Goal: Task Accomplishment & Management: Complete application form

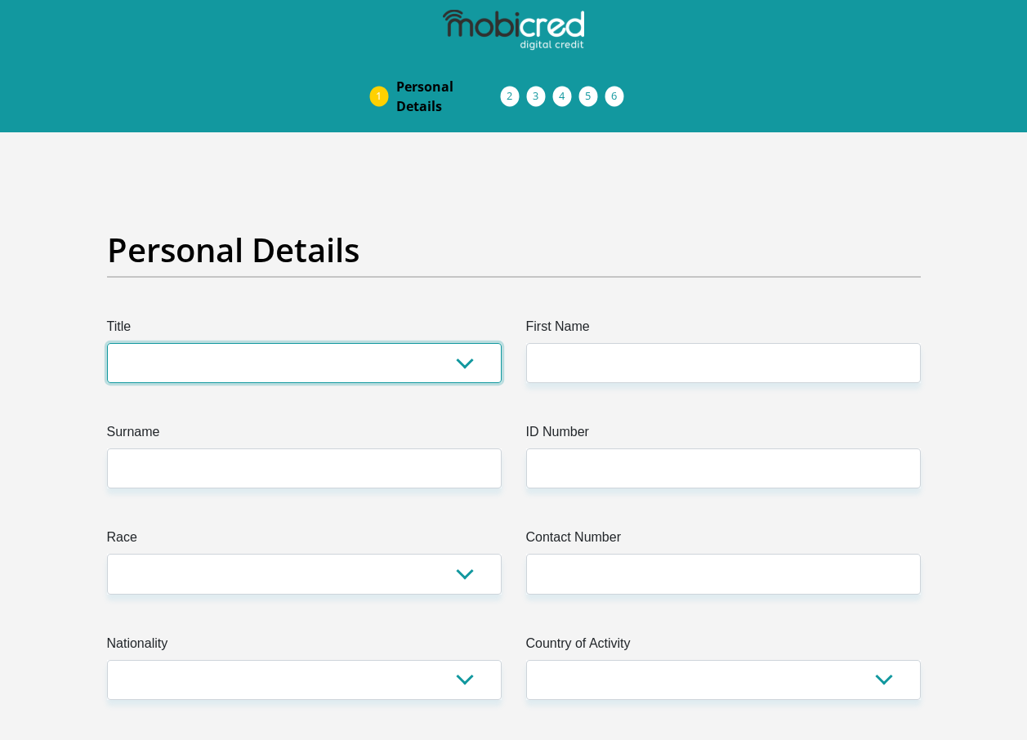
click at [287, 345] on select "Mr Ms Mrs Dr [PERSON_NAME]" at bounding box center [304, 363] width 395 height 40
select select "Mr"
click at [107, 343] on select "Mr Ms Mrs Dr [PERSON_NAME]" at bounding box center [304, 363] width 395 height 40
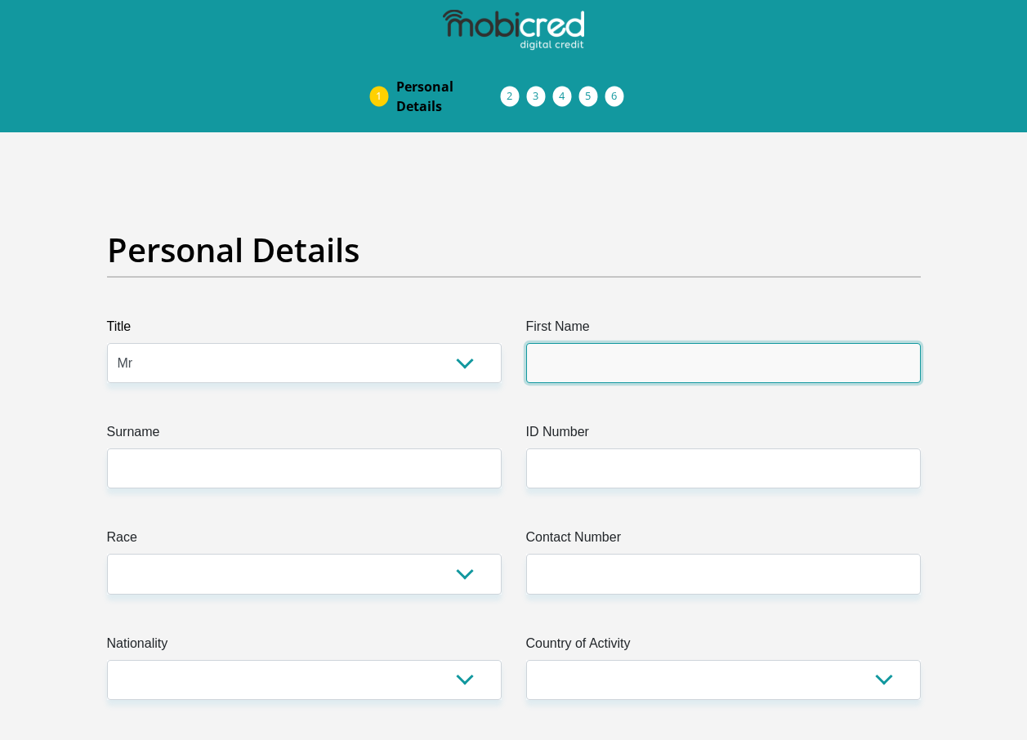
click at [608, 365] on input "First Name" at bounding box center [723, 363] width 395 height 40
type input "[PERSON_NAME]"
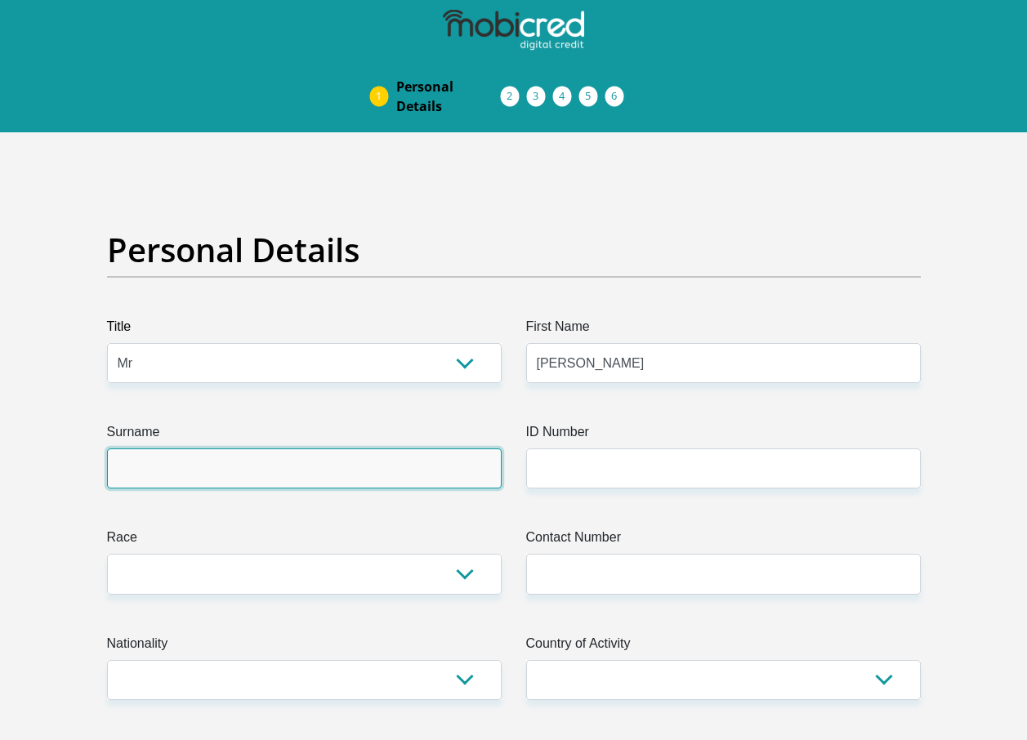
type input "[PERSON_NAME]"
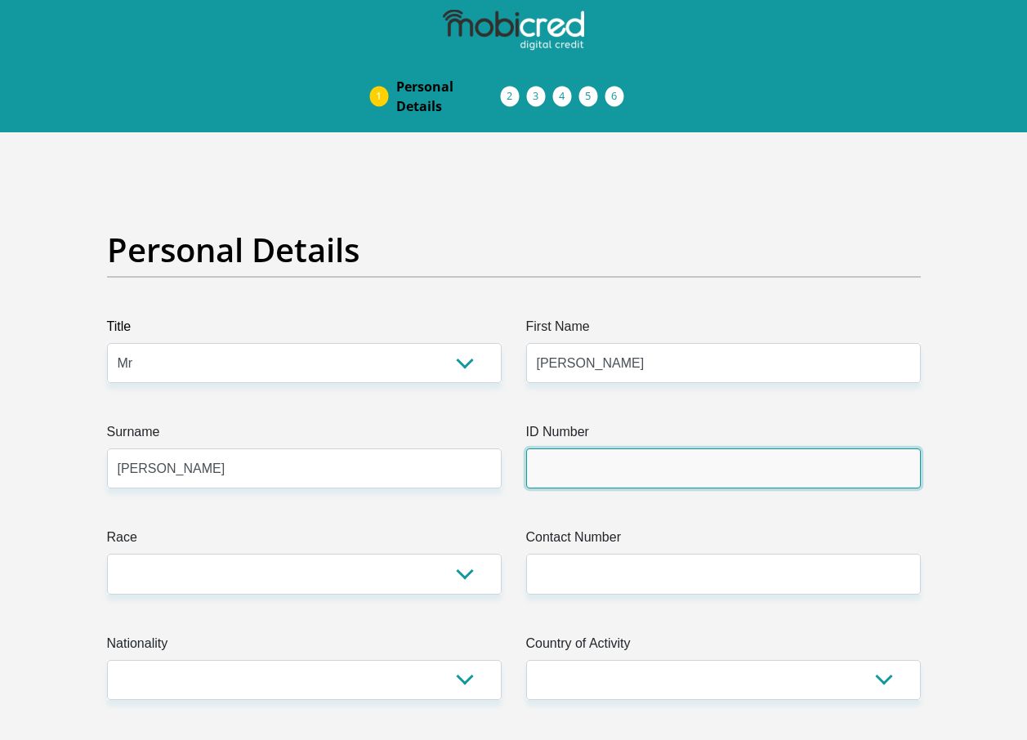
type input "0104265439083"
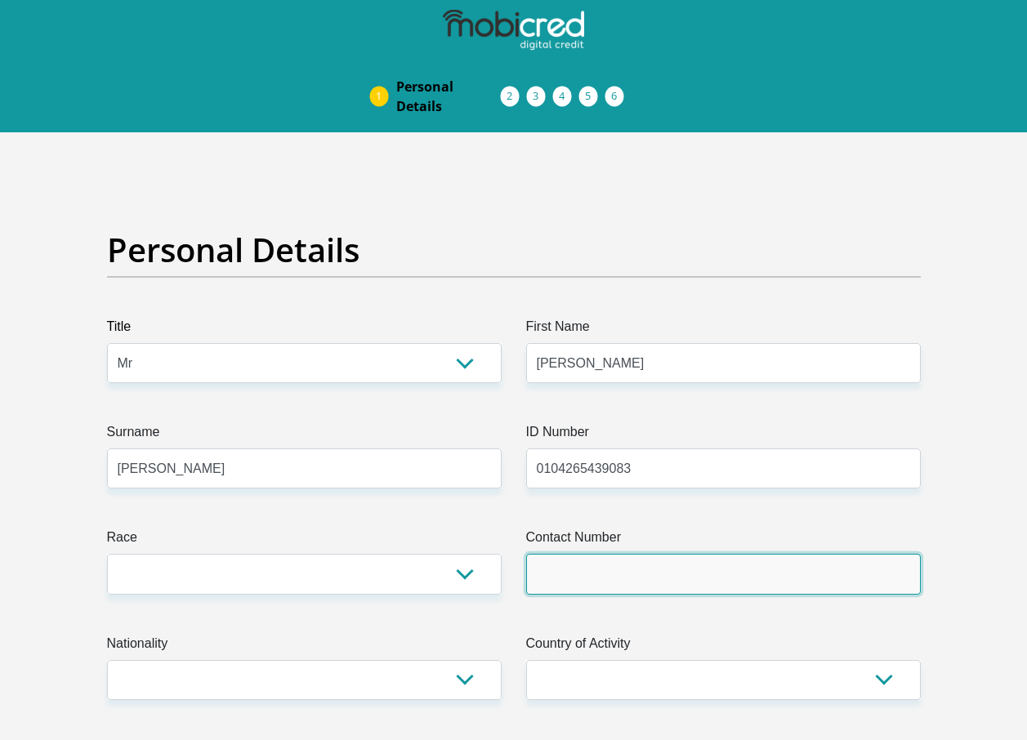
type input "0734873812"
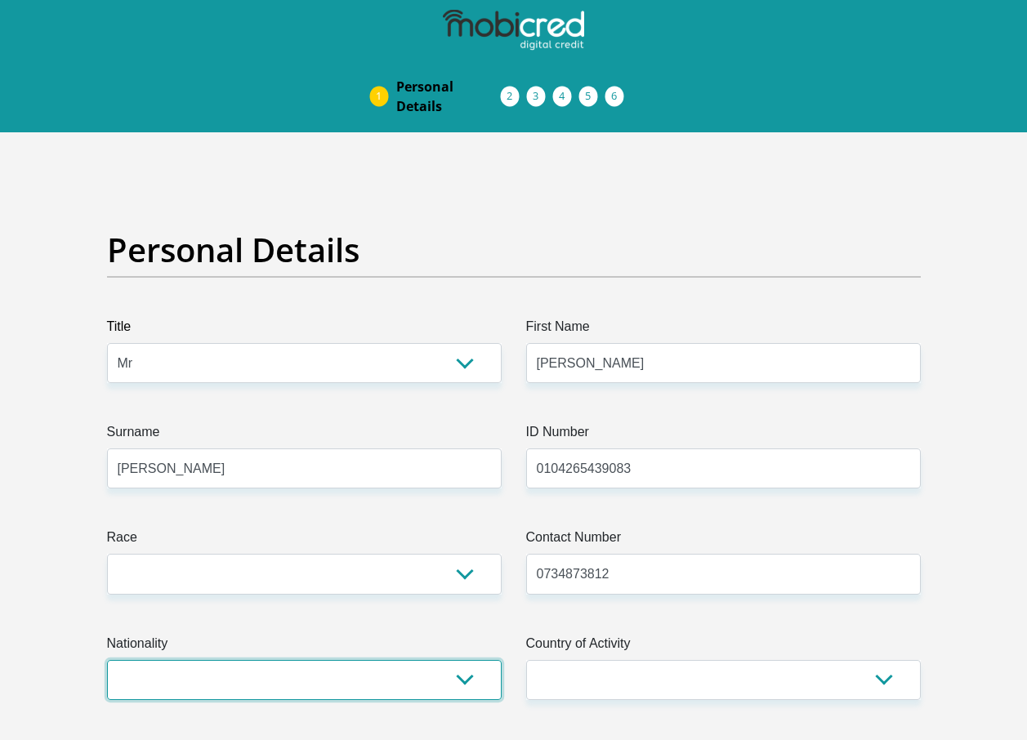
select select "ZAF"
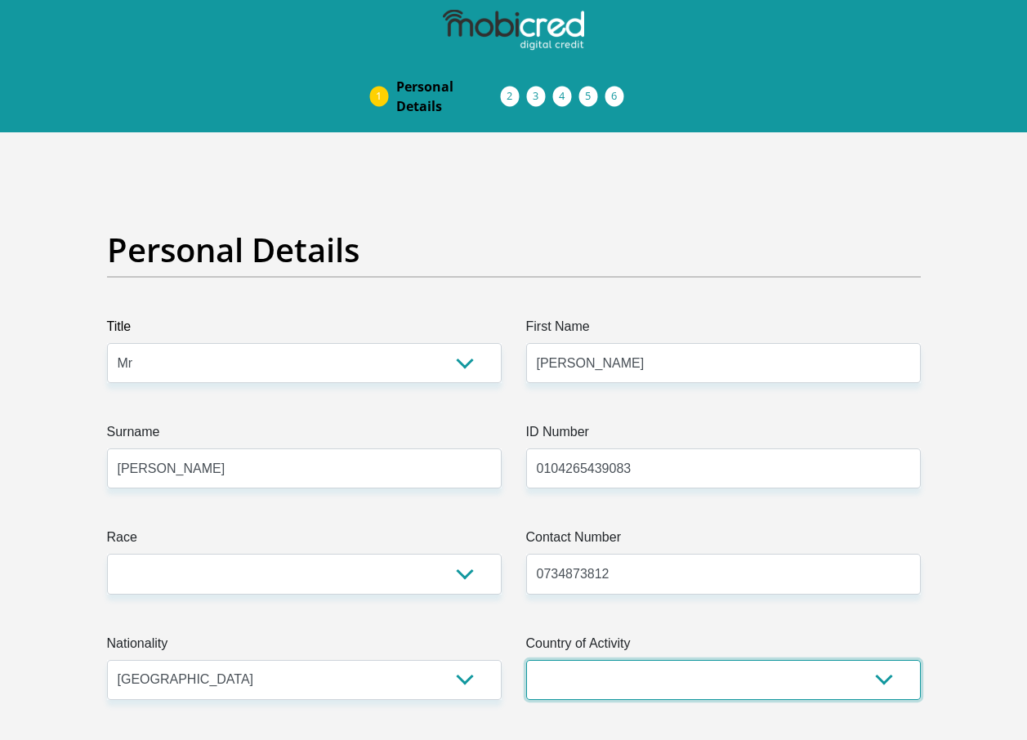
select select "ZAF"
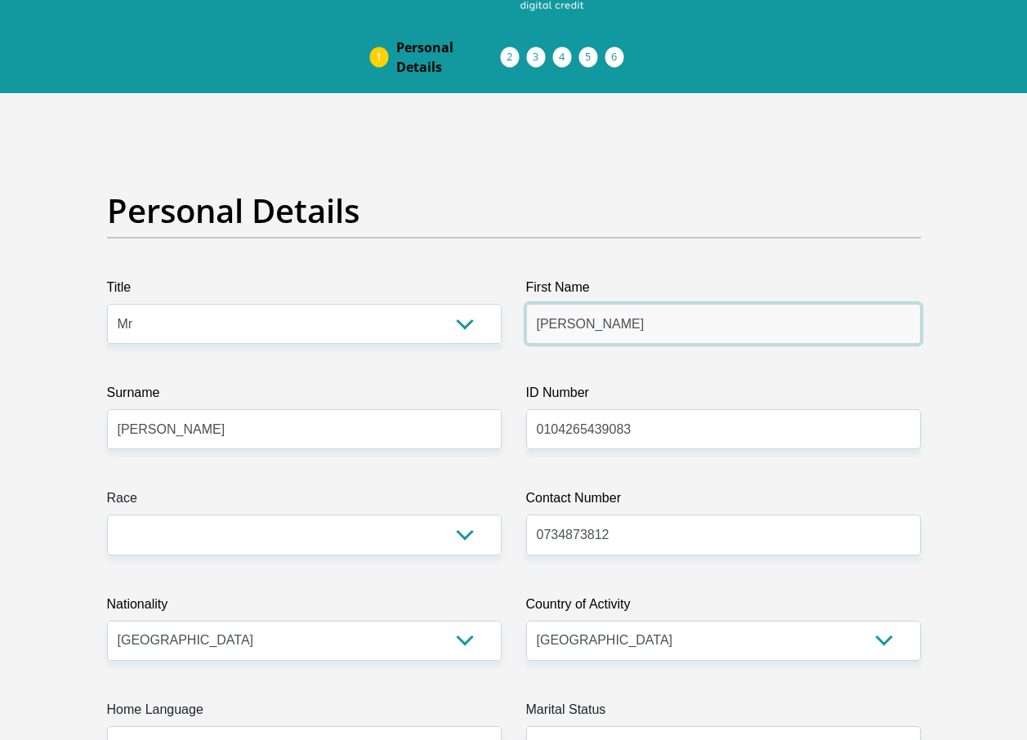
scroll to position [82, 0]
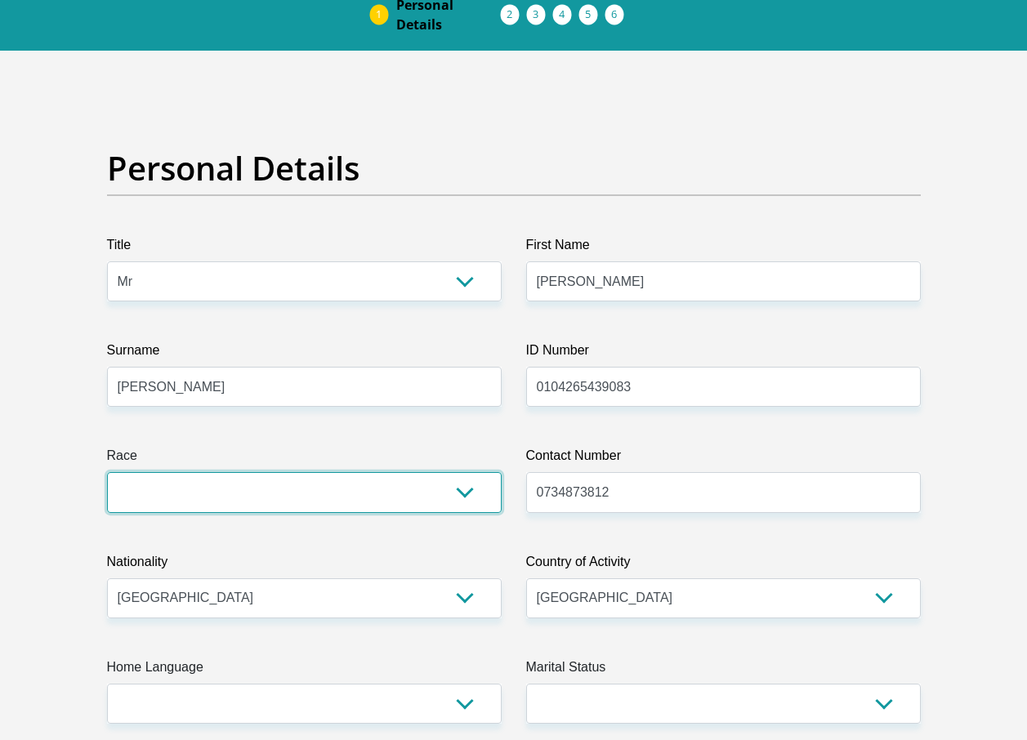
click at [436, 490] on select "Black Coloured Indian White Other" at bounding box center [304, 492] width 395 height 40
select select "2"
click at [107, 472] on select "Black Coloured Indian White Other" at bounding box center [304, 492] width 395 height 40
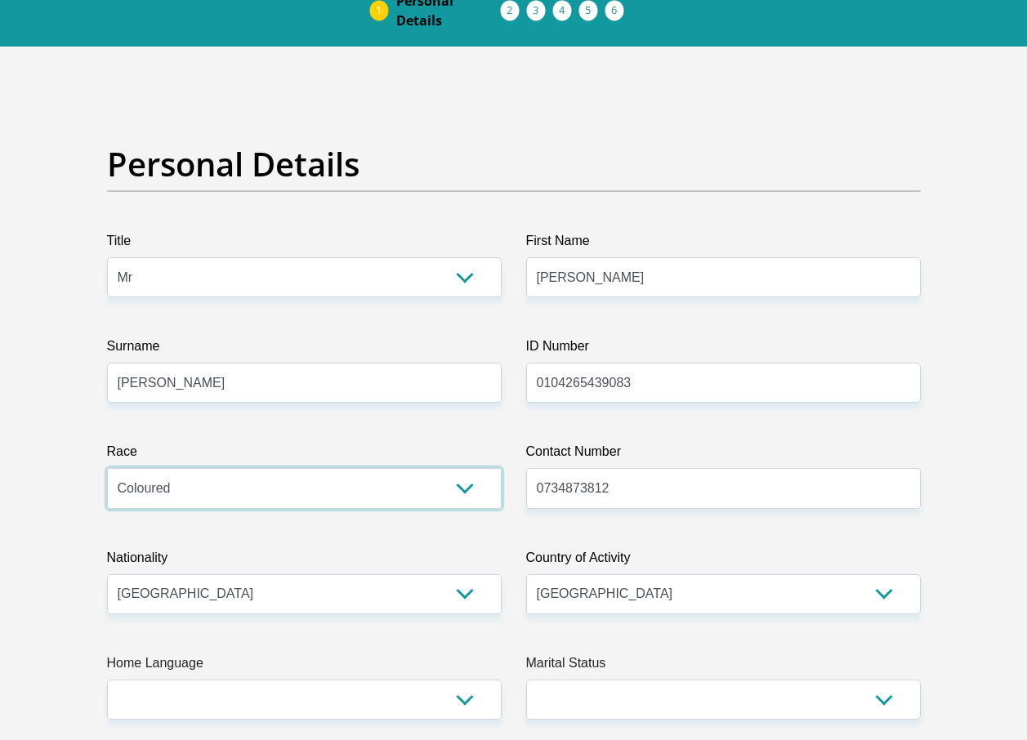
scroll to position [409, 0]
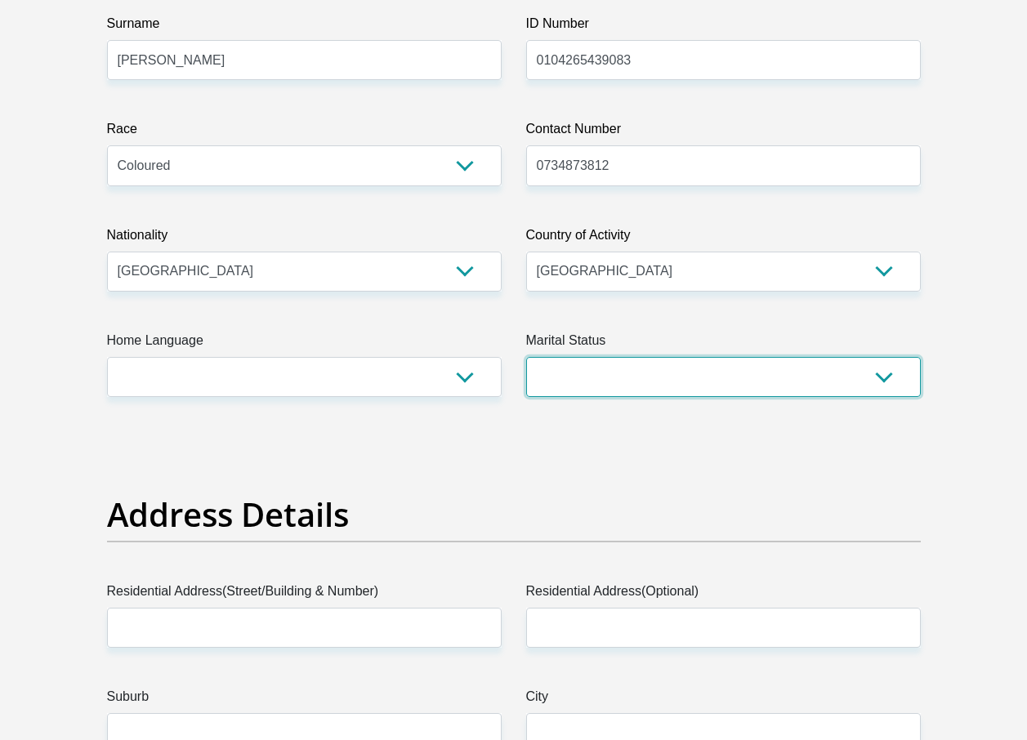
click at [655, 372] on select "Married ANC Single Divorced Widowed Married COP or Customary Law" at bounding box center [723, 377] width 395 height 40
select select "2"
click at [526, 357] on select "Married ANC Single Divorced Widowed Married COP or Customary Law" at bounding box center [723, 377] width 395 height 40
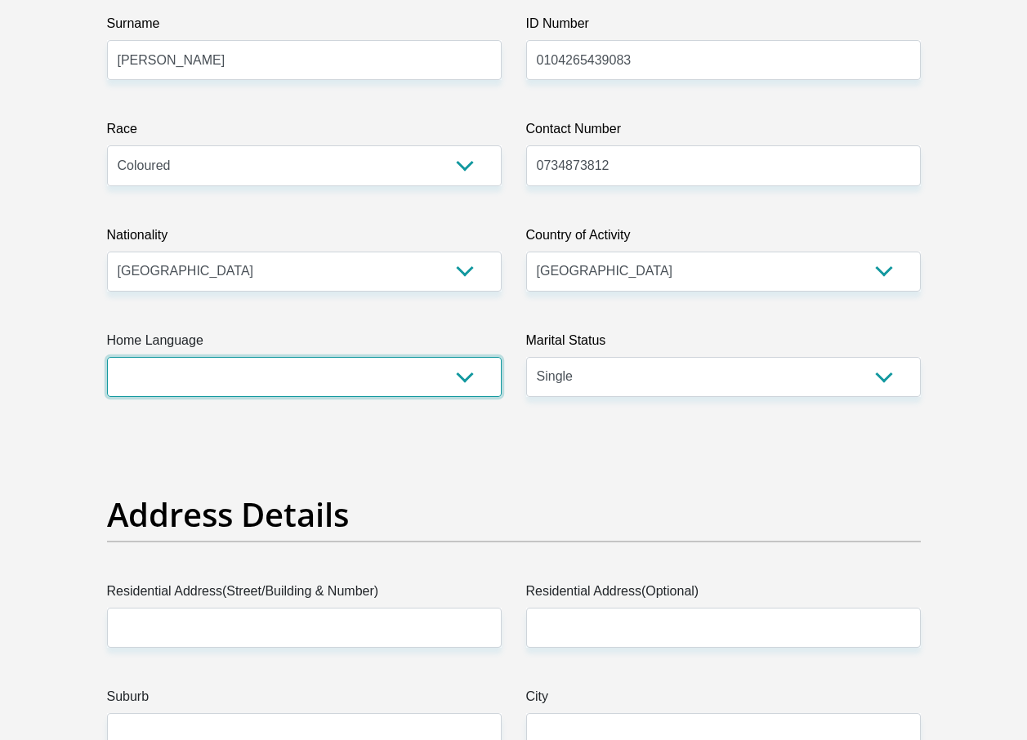
click at [364, 362] on select "Afrikaans English Sepedi South Ndebele Southern Sotho Swati Tsonga Tswana Venda…" at bounding box center [304, 377] width 395 height 40
select select "eng"
click at [107, 357] on select "Afrikaans English Sepedi South Ndebele Southern Sotho Swati Tsonga Tswana Venda…" at bounding box center [304, 377] width 395 height 40
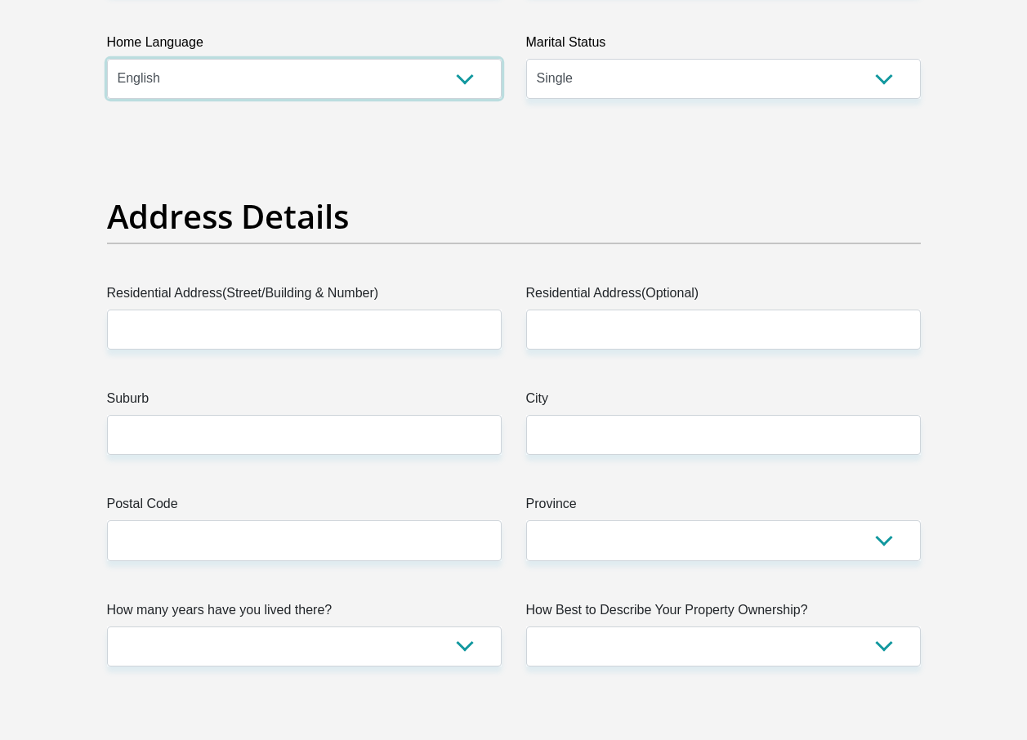
scroll to position [735, 0]
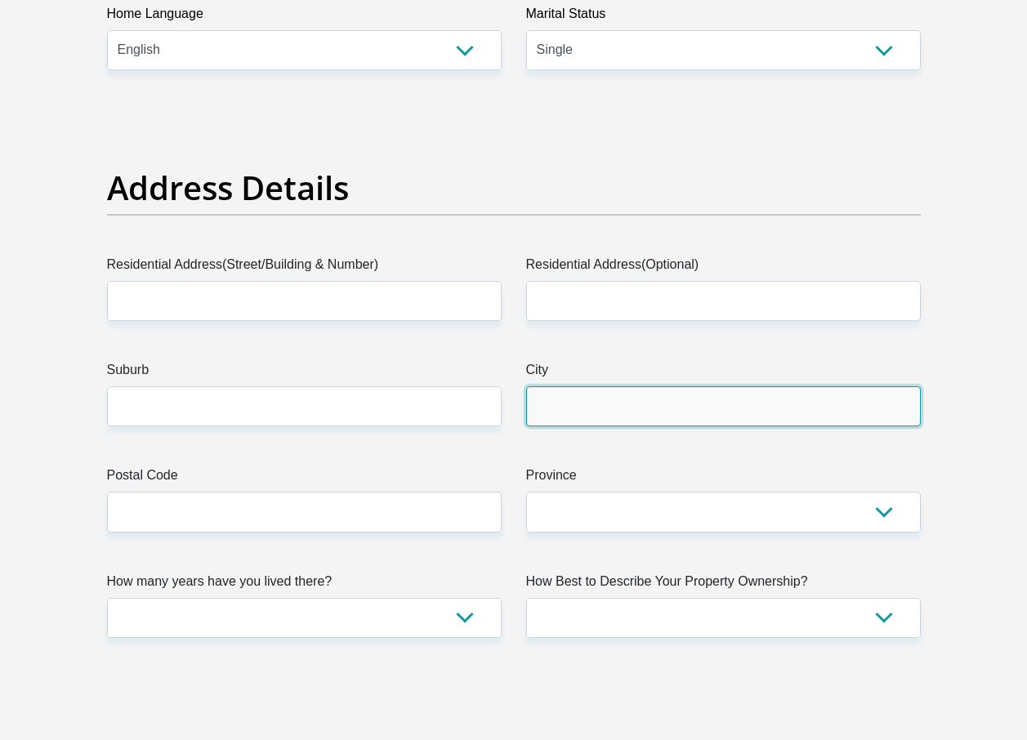
click at [537, 409] on input "City" at bounding box center [723, 407] width 395 height 40
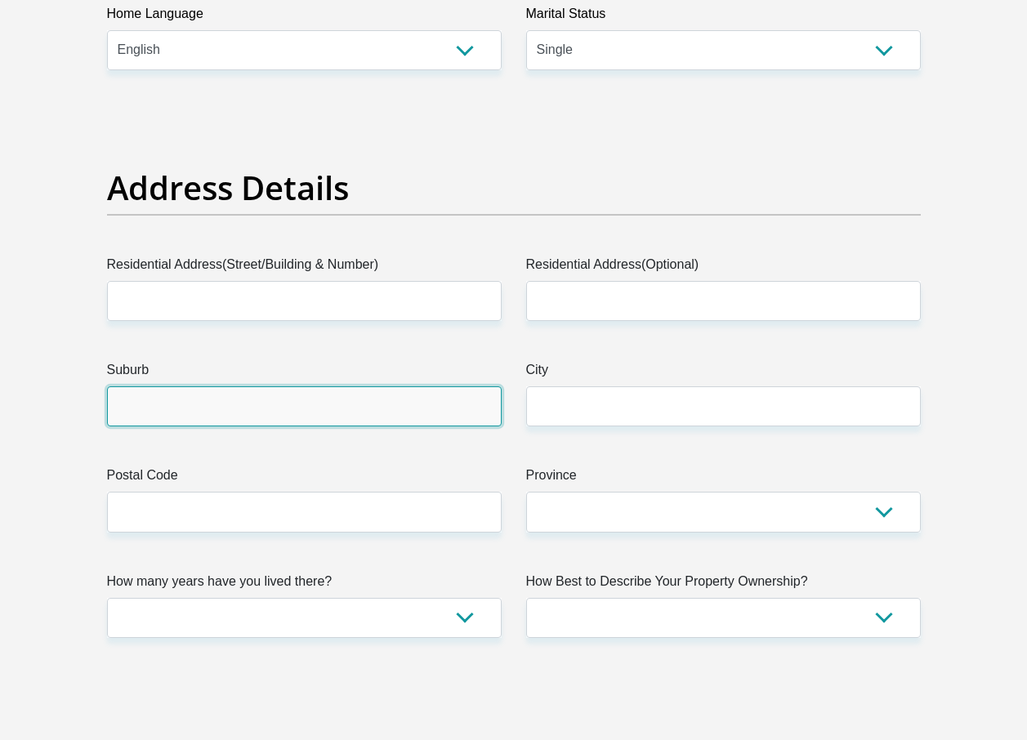
click at [460, 402] on input "Suburb" at bounding box center [304, 407] width 395 height 40
type input "o"
type input "Ocean View"
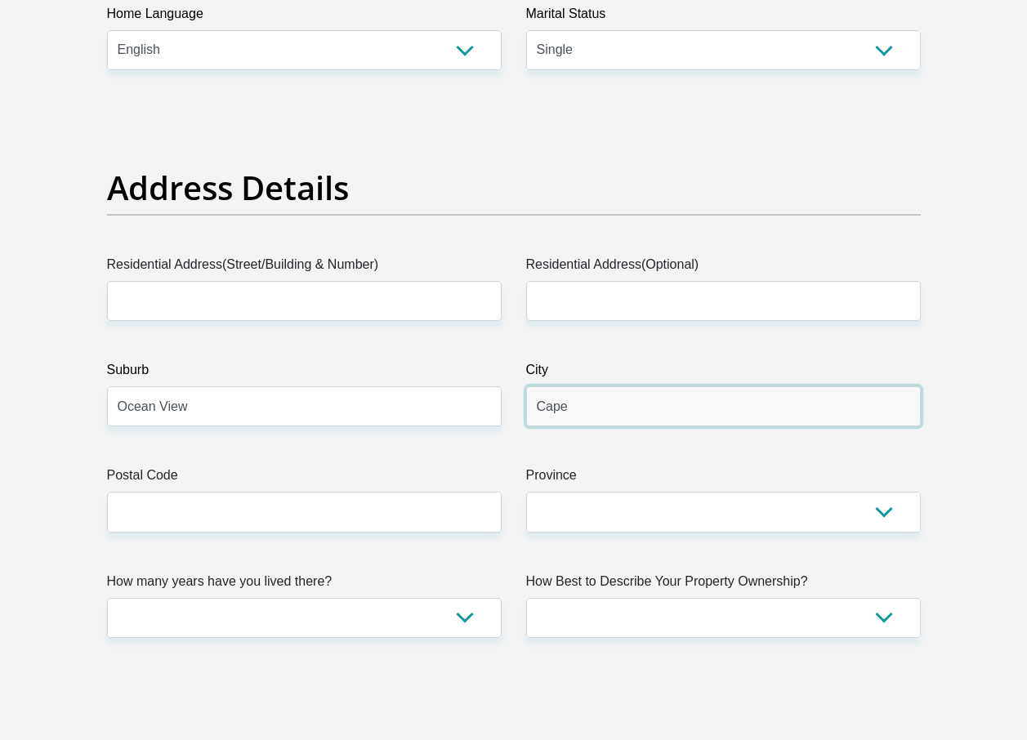
type input "Cape"
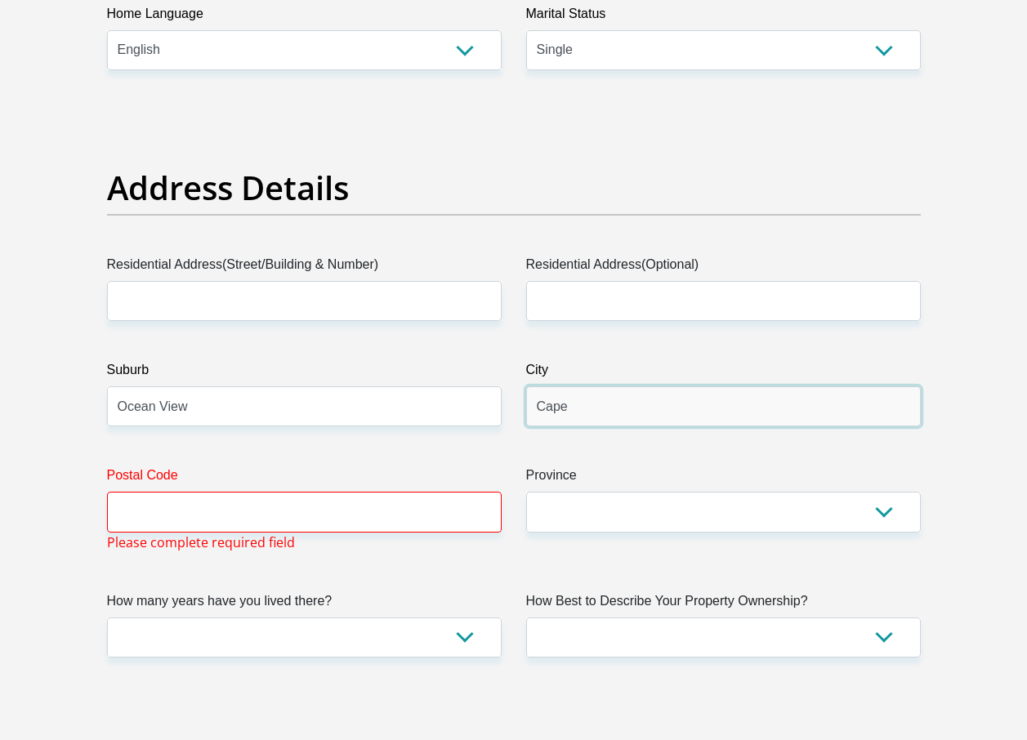
click at [670, 417] on input "Cape" at bounding box center [723, 407] width 395 height 40
type input "[GEOGRAPHIC_DATA]"
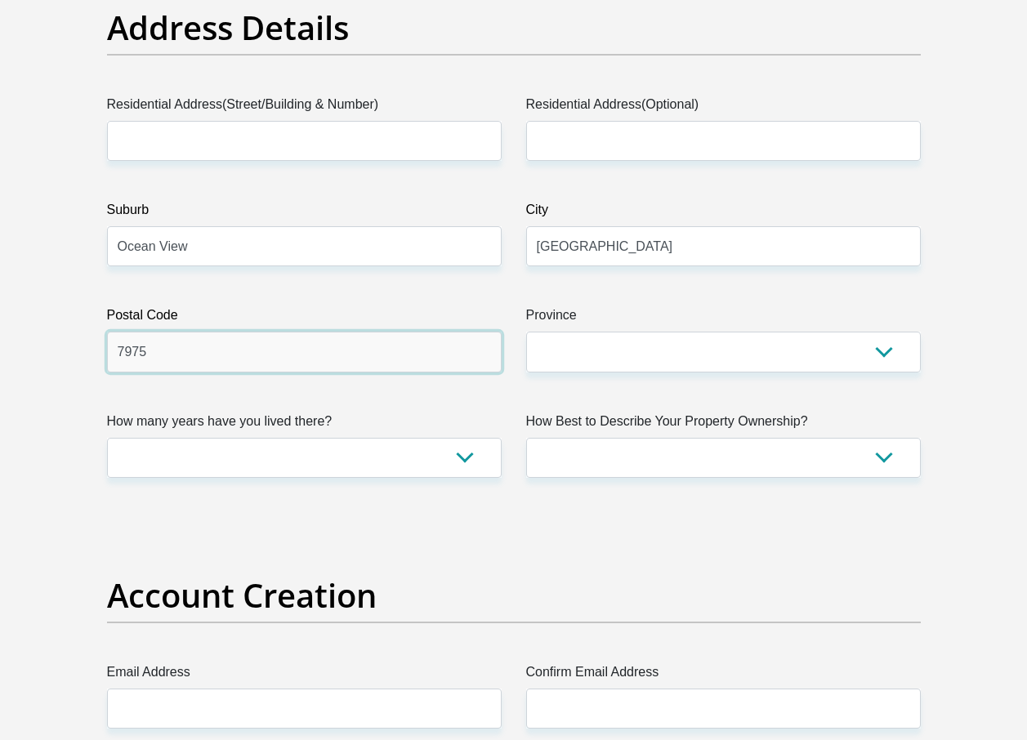
scroll to position [899, 0]
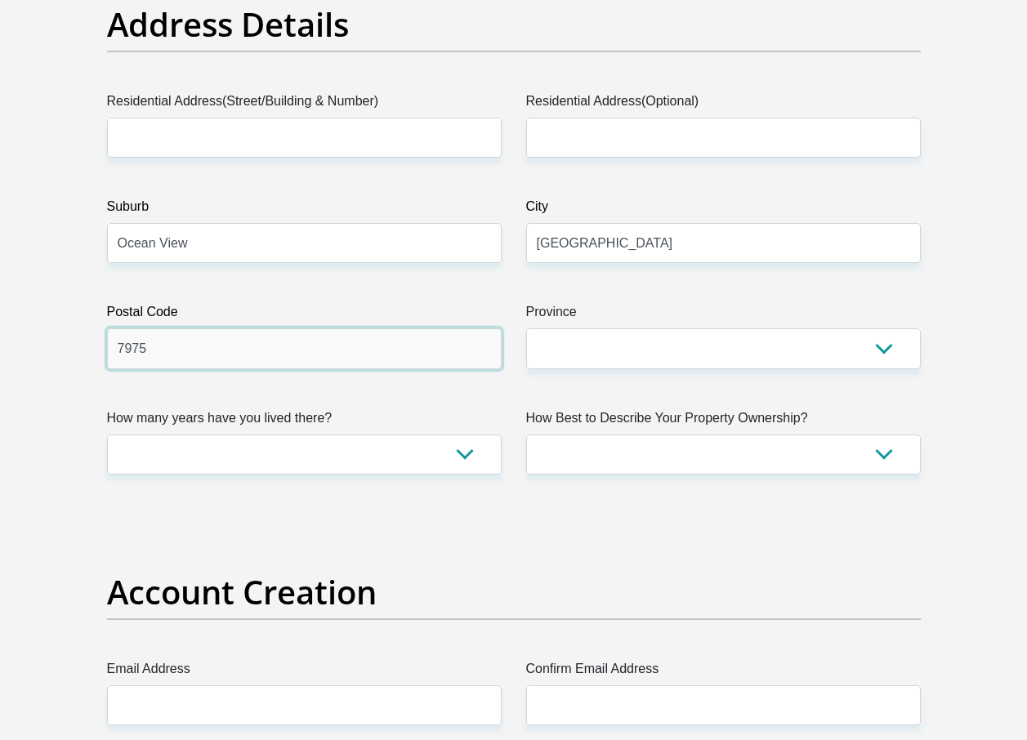
type input "7975"
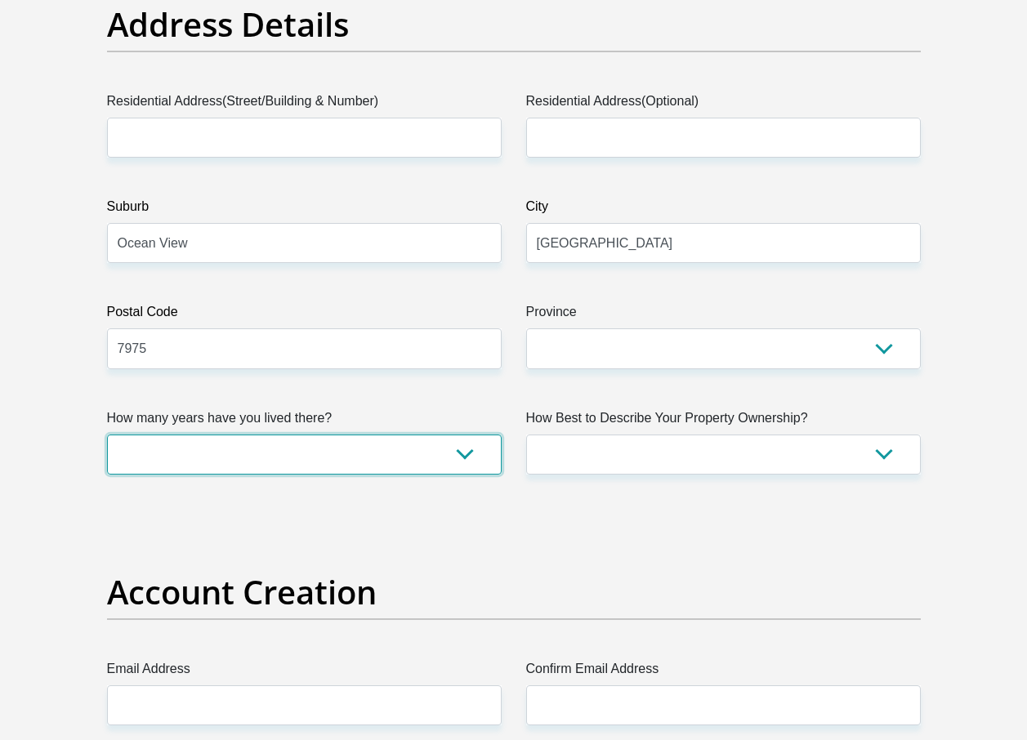
click at [341, 455] on select "less than 1 year 1-3 years 3-5 years 5+ years" at bounding box center [304, 455] width 395 height 40
select select "5"
click at [107, 435] on select "less than 1 year 1-3 years 3-5 years 5+ years" at bounding box center [304, 455] width 395 height 40
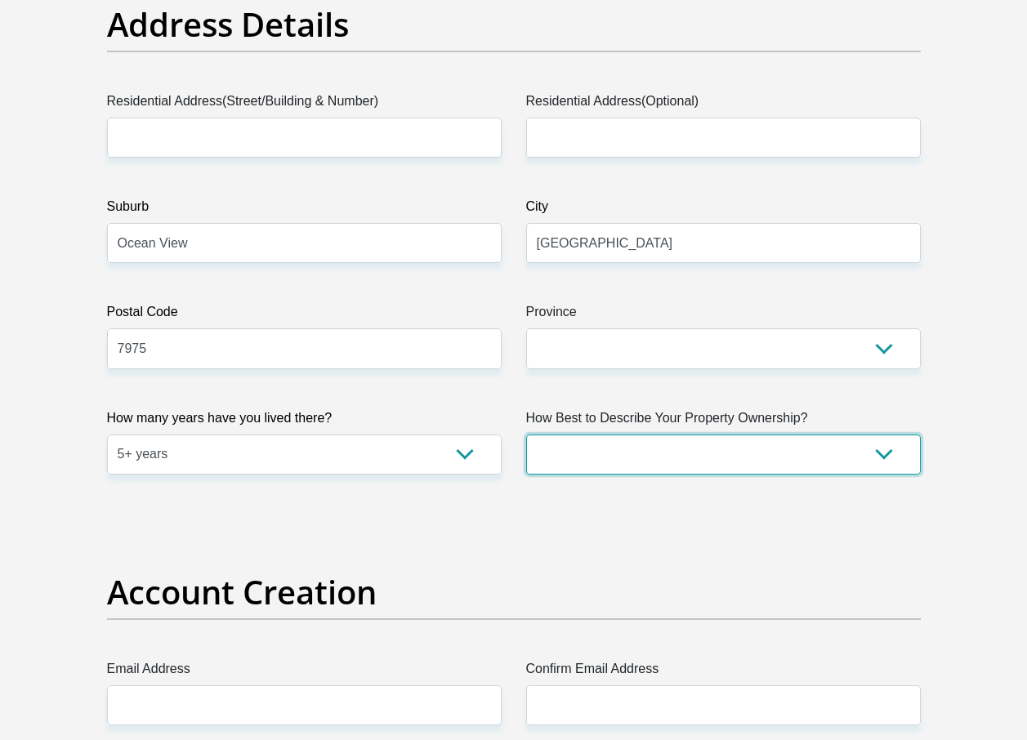
click at [616, 443] on select "Owned Rented Family Owned Company Dwelling" at bounding box center [723, 455] width 395 height 40
select select "parents"
click at [526, 435] on select "Owned Rented Family Owned Company Dwelling" at bounding box center [723, 455] width 395 height 40
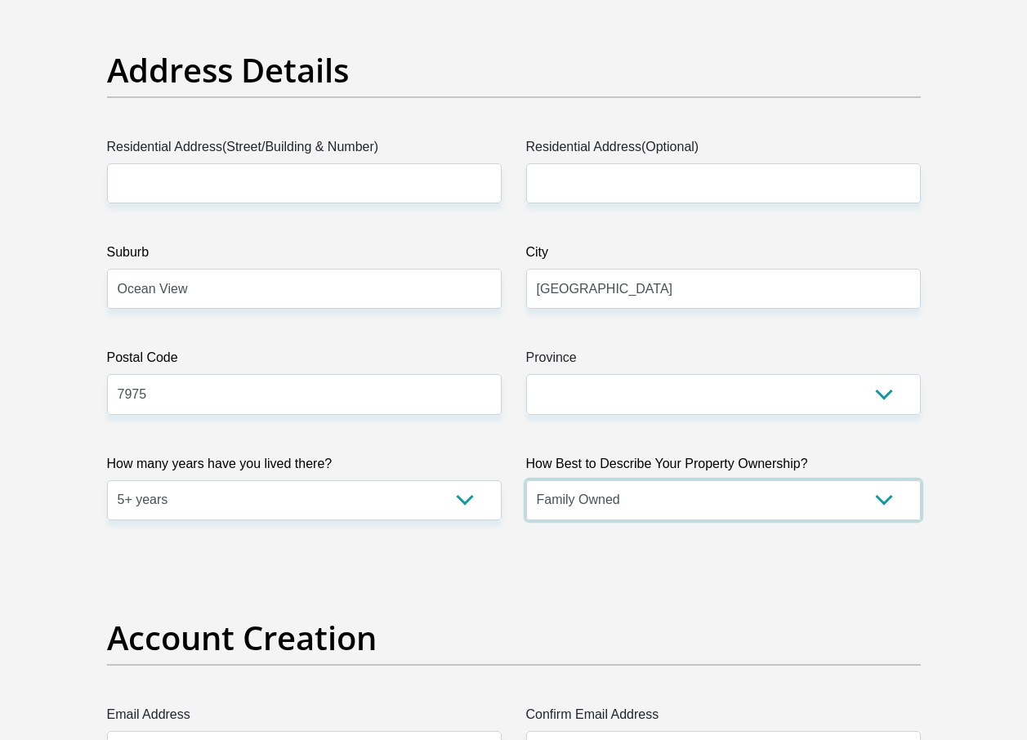
scroll to position [817, 0]
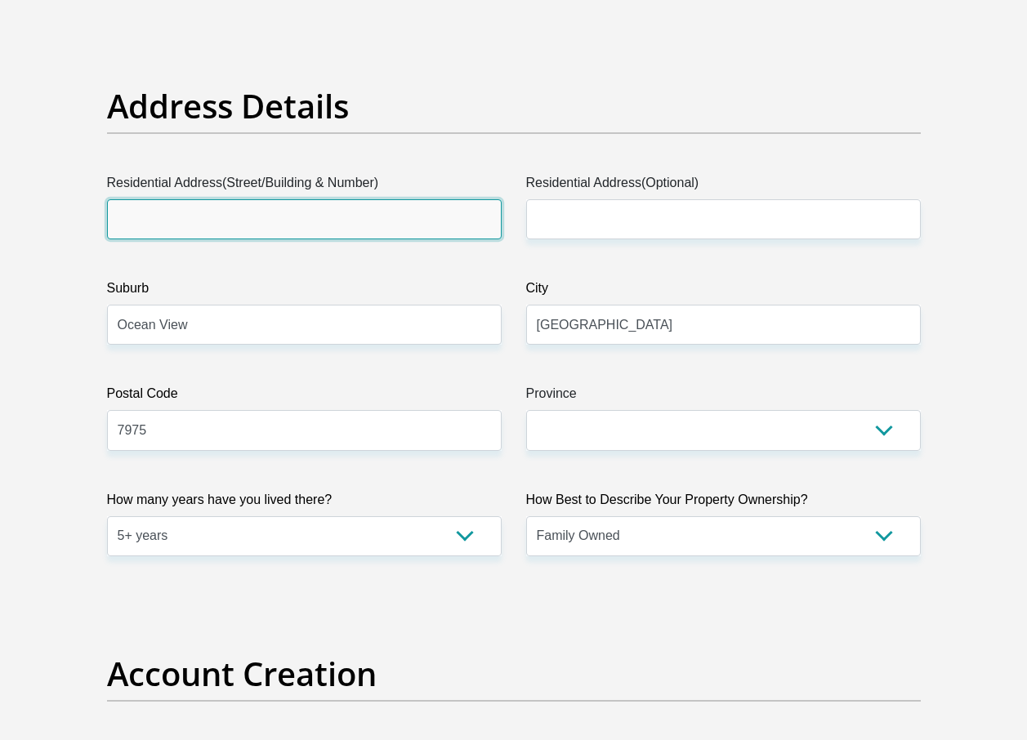
click at [315, 226] on input "Residential Address(Street/Building & Number)" at bounding box center [304, 219] width 395 height 40
type input "[GEOGRAPHIC_DATA], [STREET_ADDRESS]"
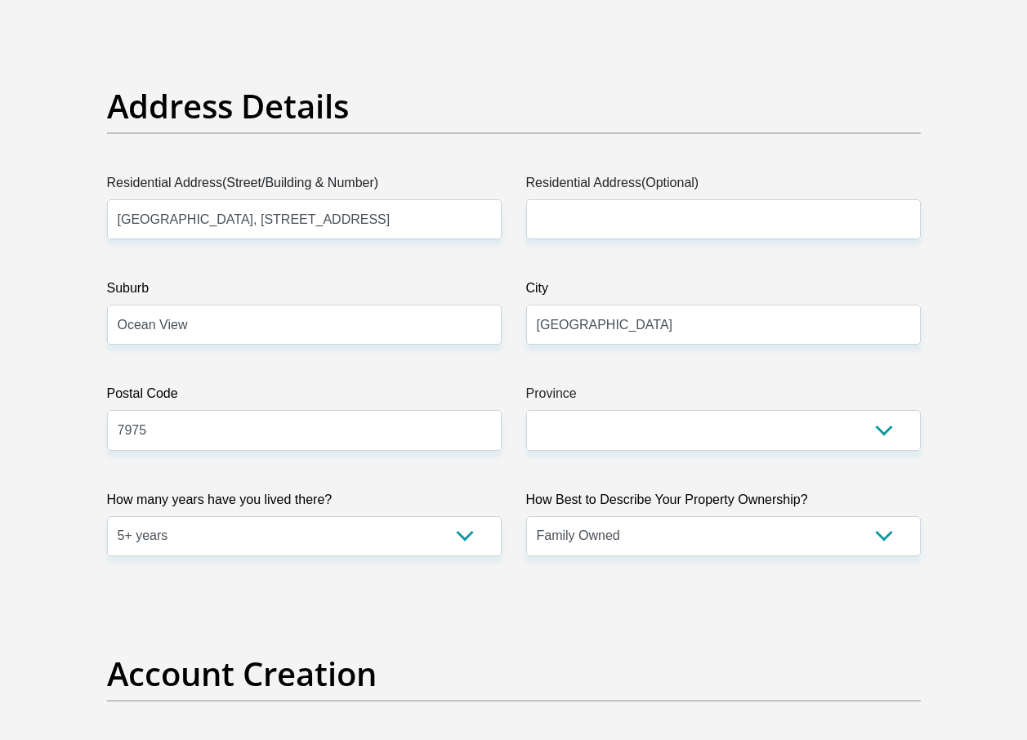
type input "[EMAIL_ADDRESS][DOMAIN_NAME]"
type input "87975"
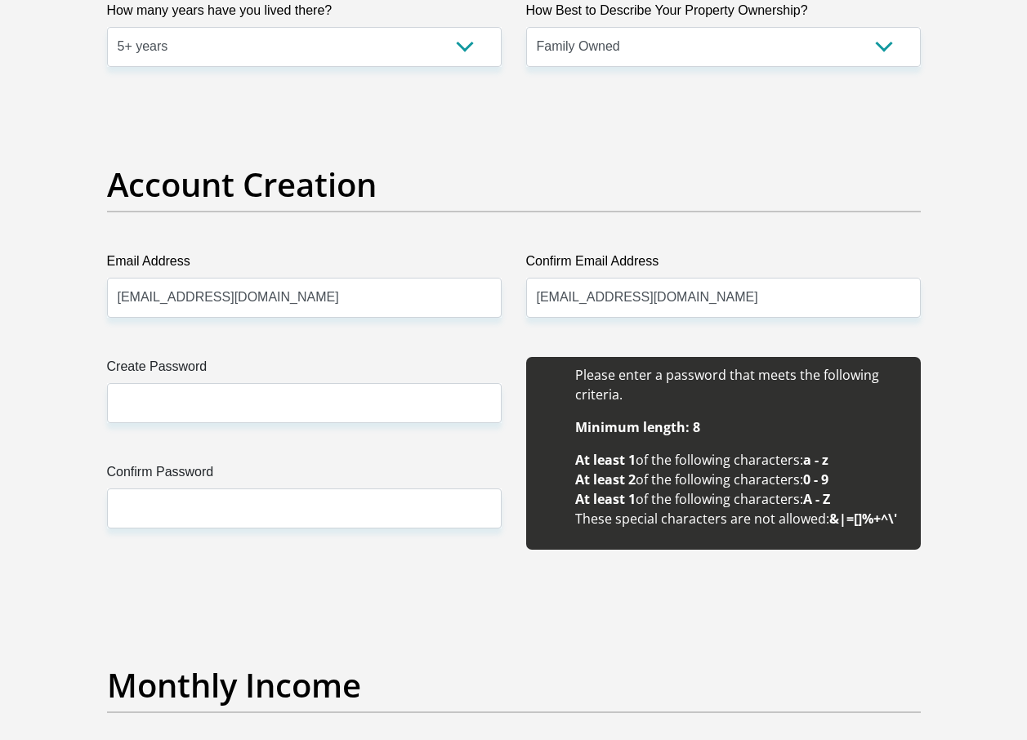
scroll to position [1308, 0]
click at [375, 374] on label "Create Password" at bounding box center [304, 369] width 395 height 26
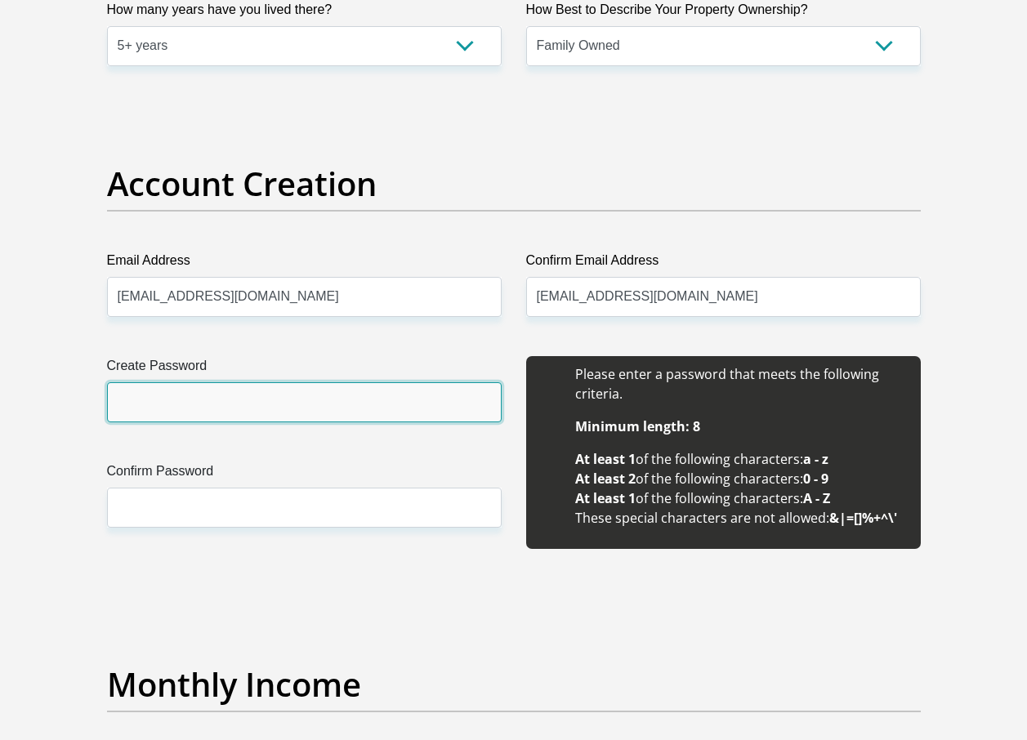
click at [375, 382] on input "Create Password" at bounding box center [304, 402] width 395 height 40
click at [391, 400] on input "Create Password" at bounding box center [304, 402] width 395 height 40
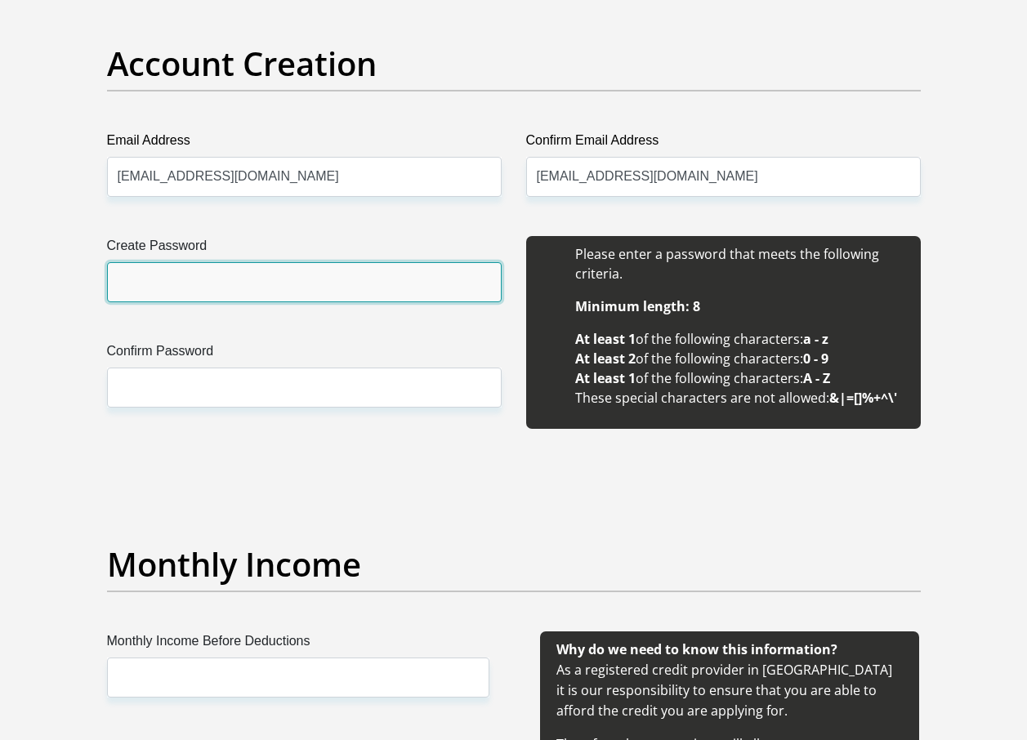
scroll to position [1716, 0]
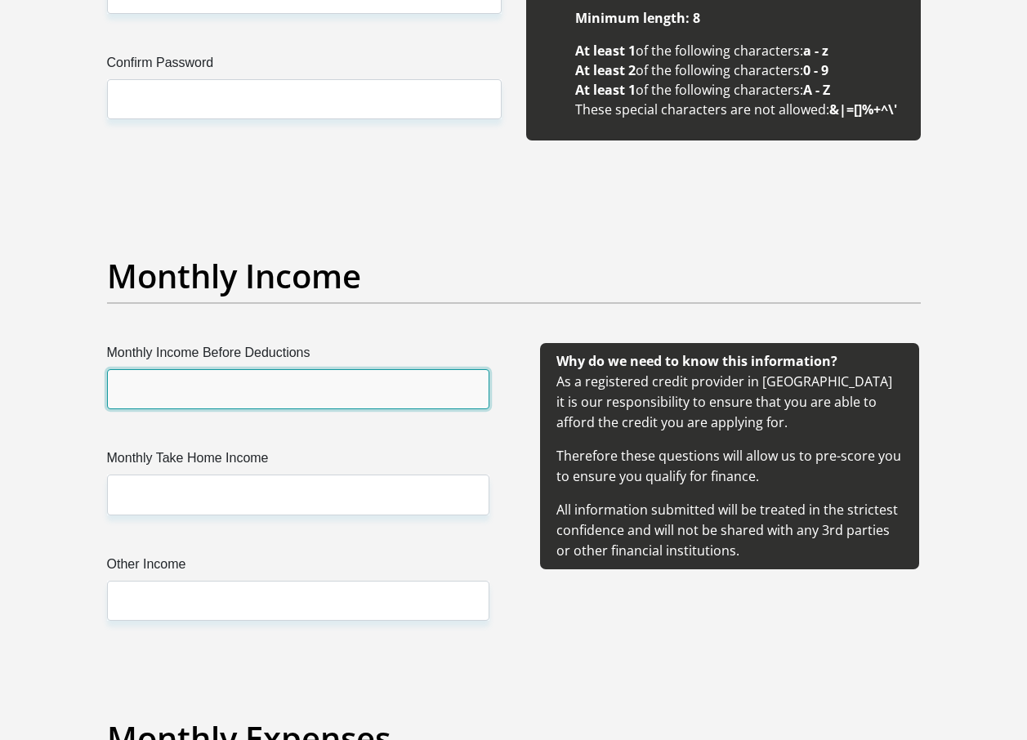
click at [181, 382] on input "Monthly Income Before Deductions" at bounding box center [298, 389] width 382 height 40
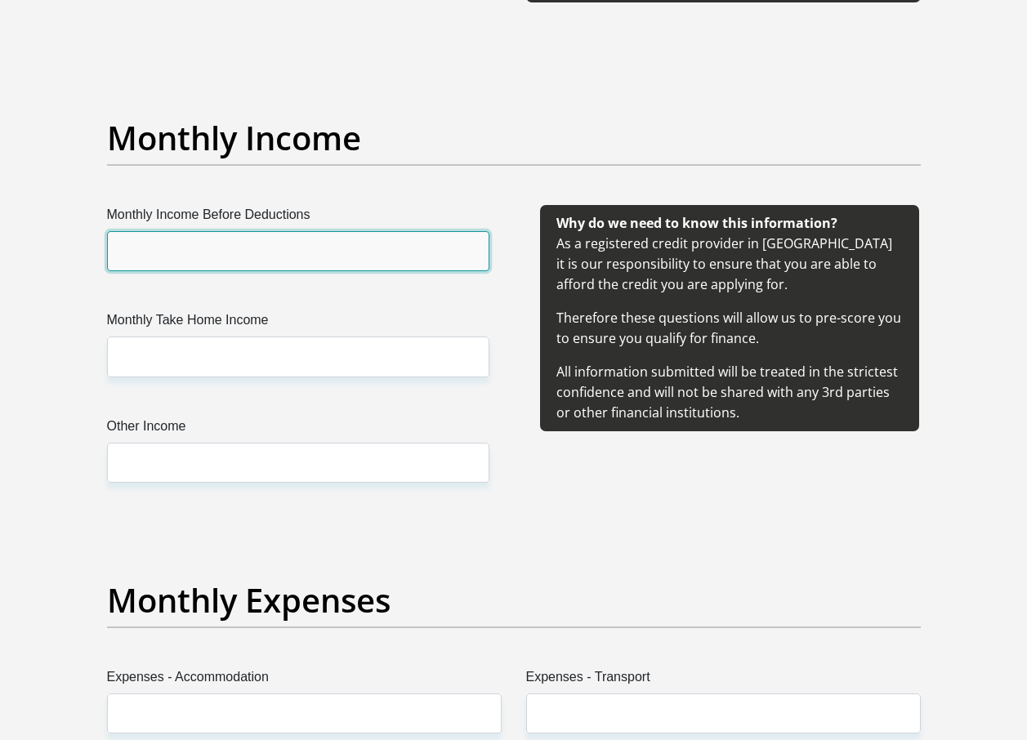
scroll to position [1798, 0]
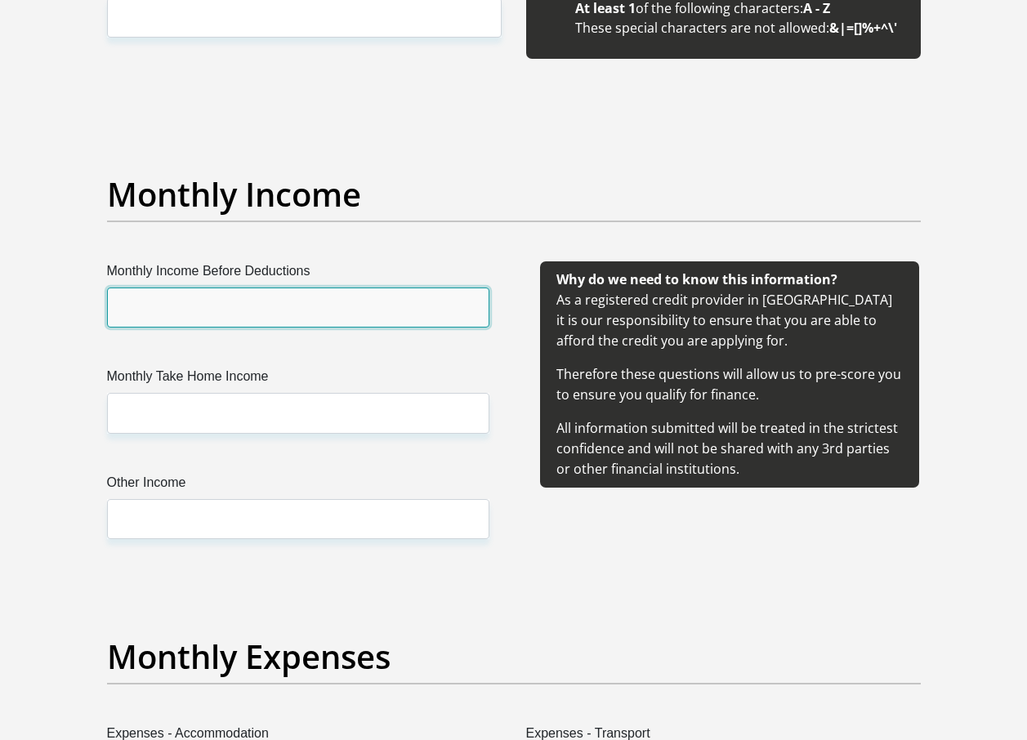
click at [240, 306] on input "Monthly Income Before Deductions" at bounding box center [298, 308] width 382 height 40
type input "5000"
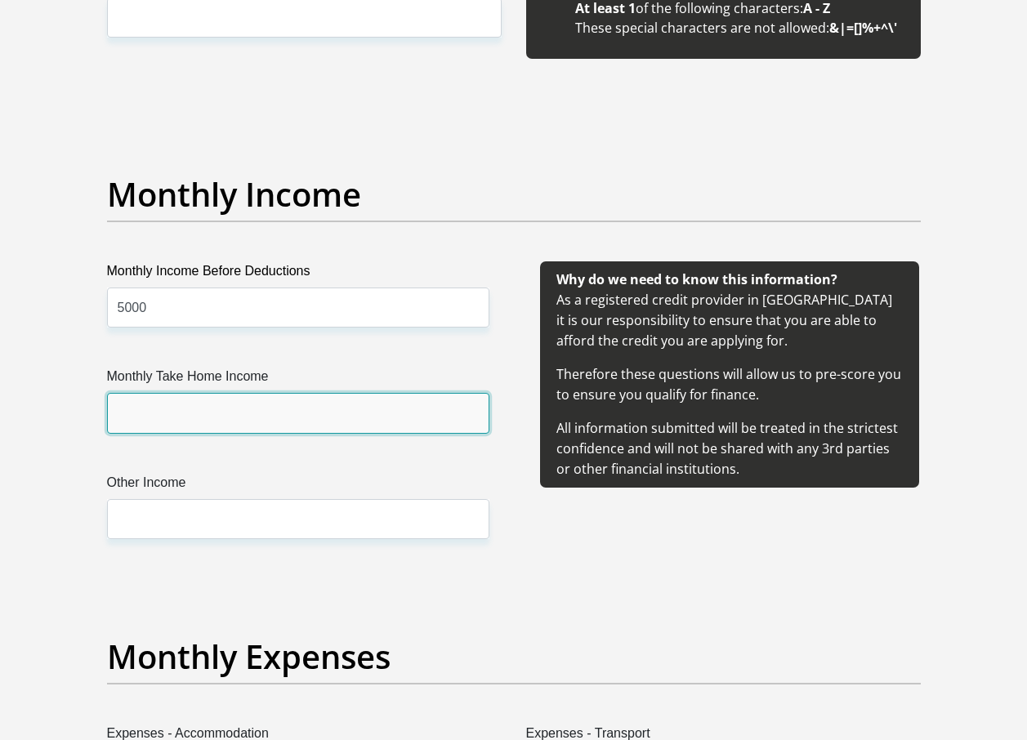
click at [212, 399] on input "Monthly Take Home Income" at bounding box center [298, 413] width 382 height 40
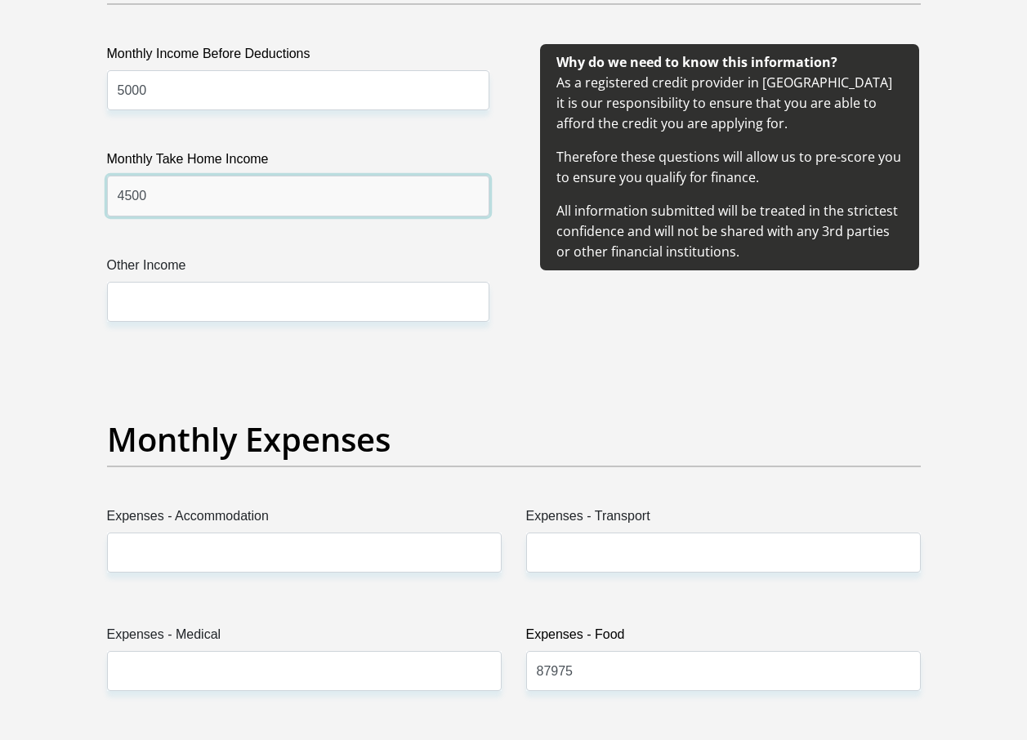
scroll to position [2043, 0]
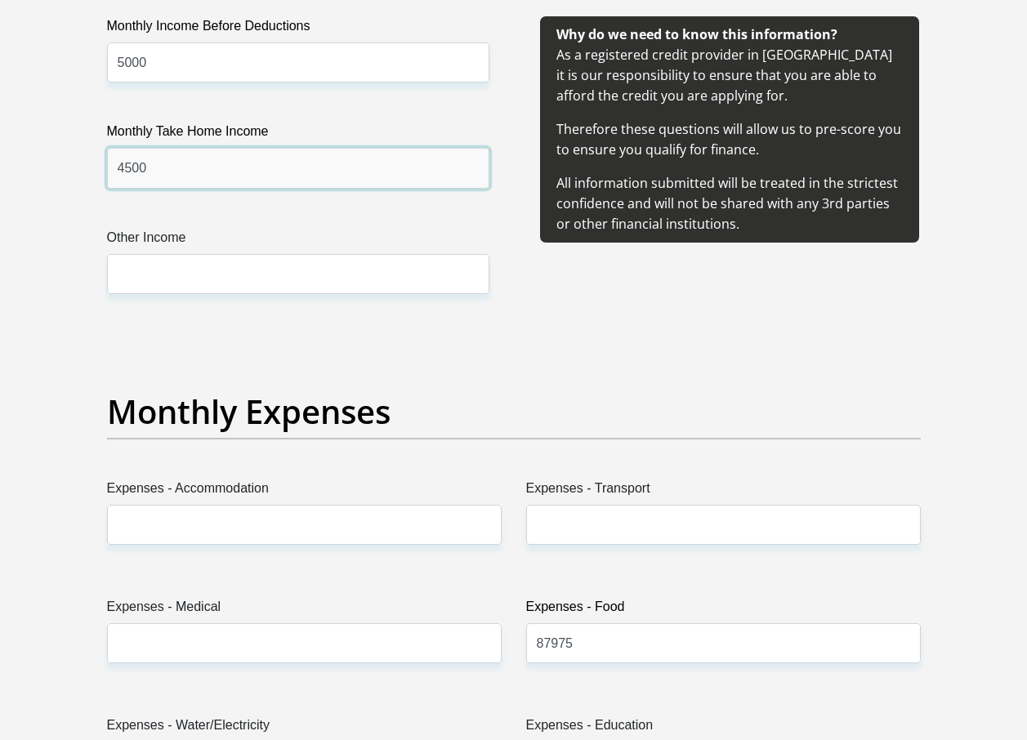
type input "4500"
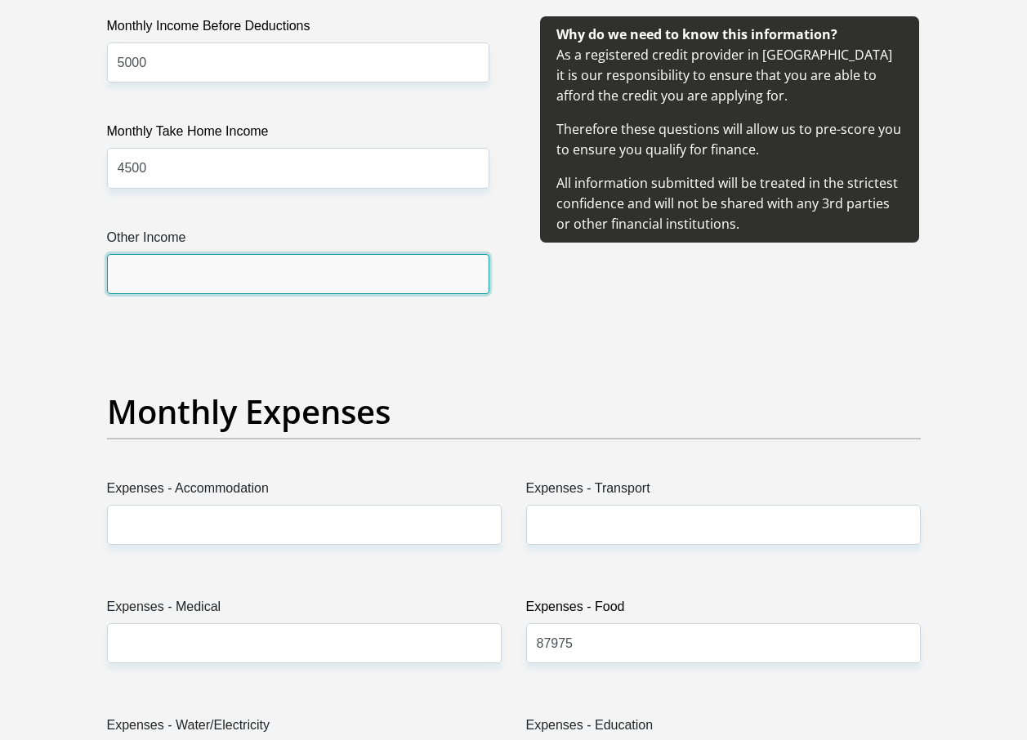
click at [237, 258] on input "Other Income" at bounding box center [298, 274] width 382 height 40
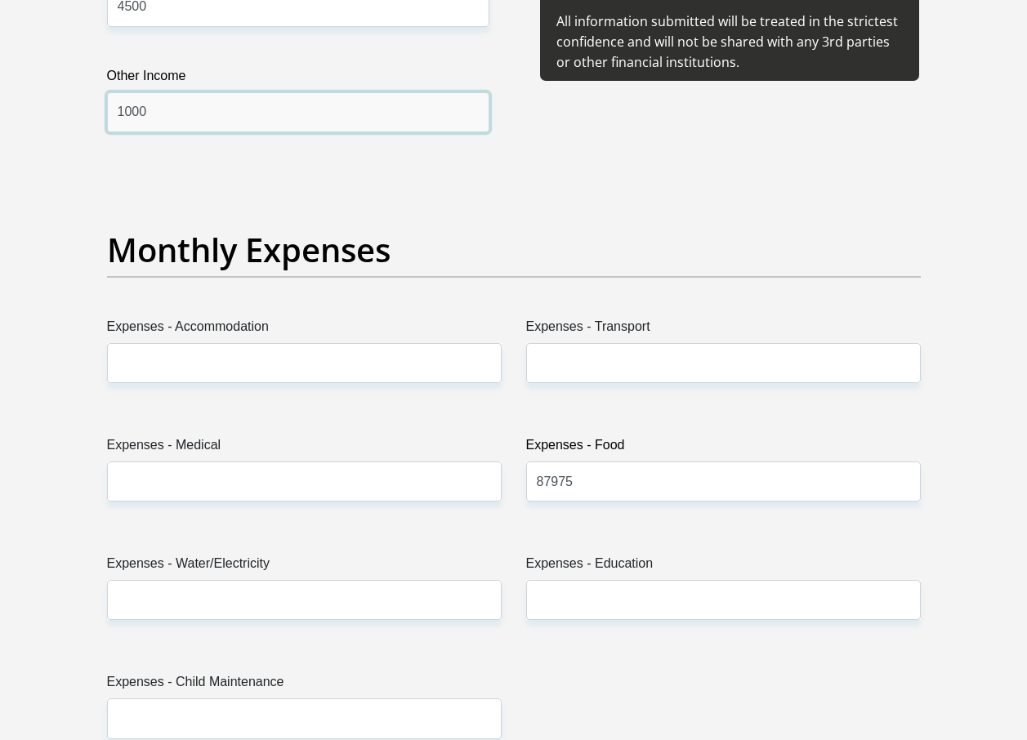
scroll to position [2206, 0]
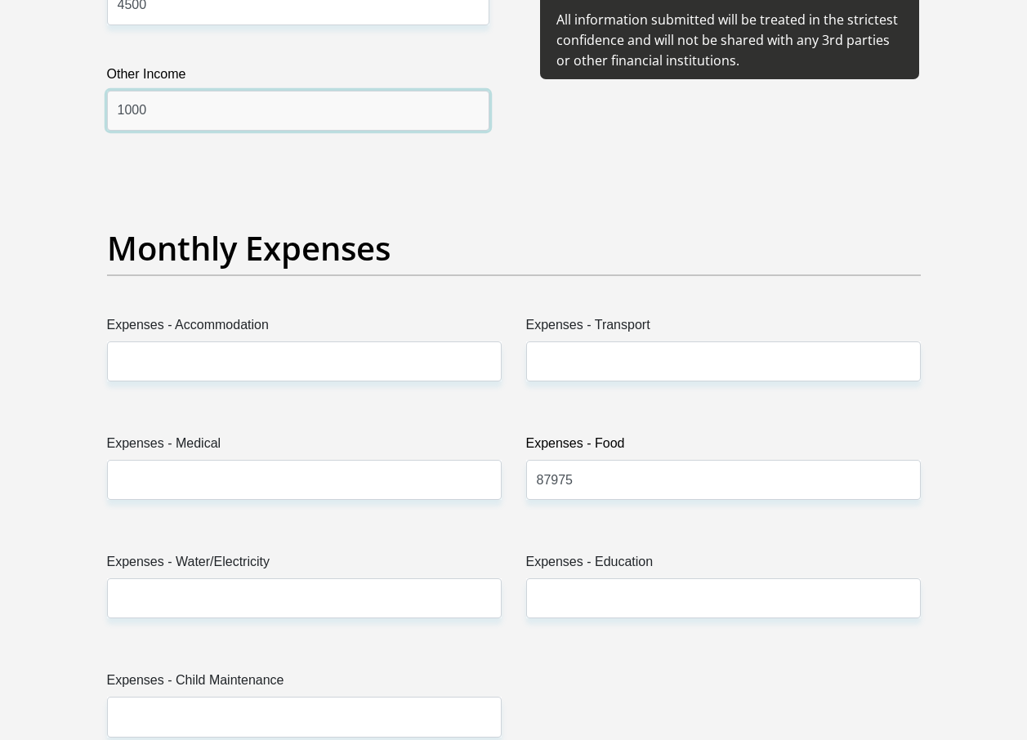
type input "1000"
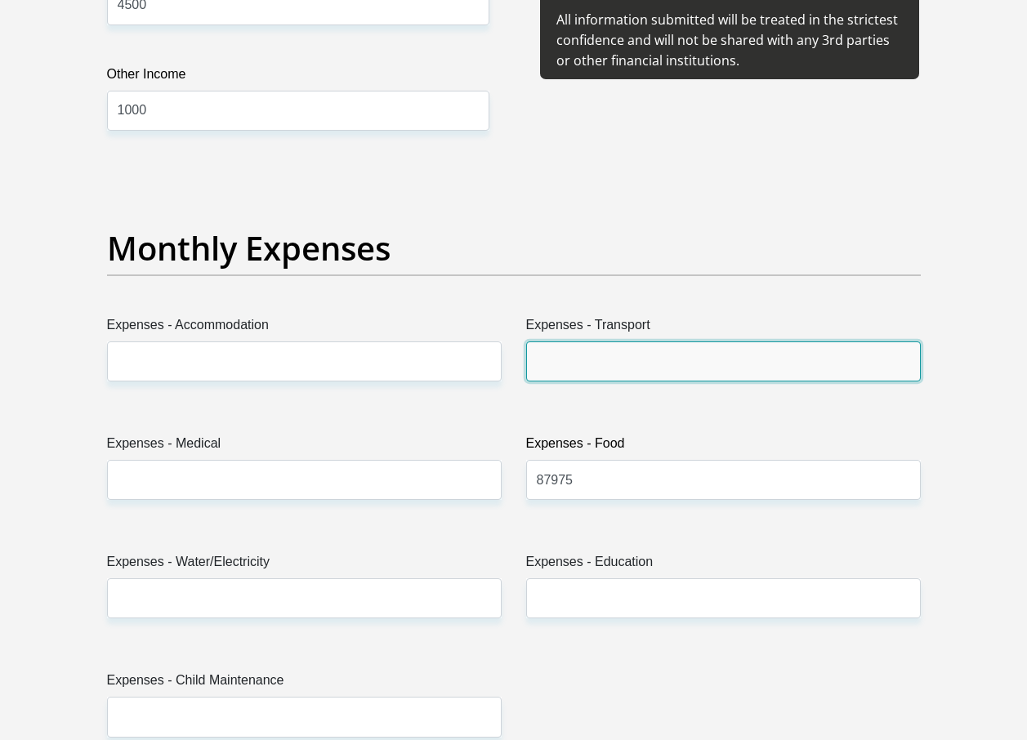
click at [561, 351] on input "Expenses - Transport" at bounding box center [723, 362] width 395 height 40
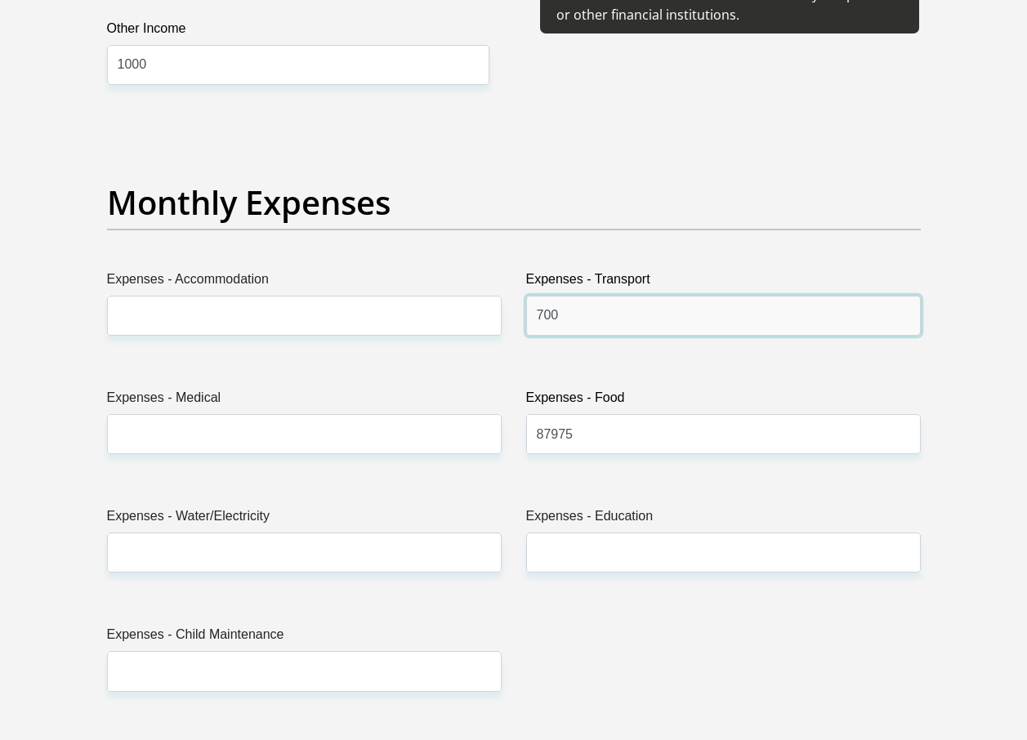
scroll to position [2288, 0]
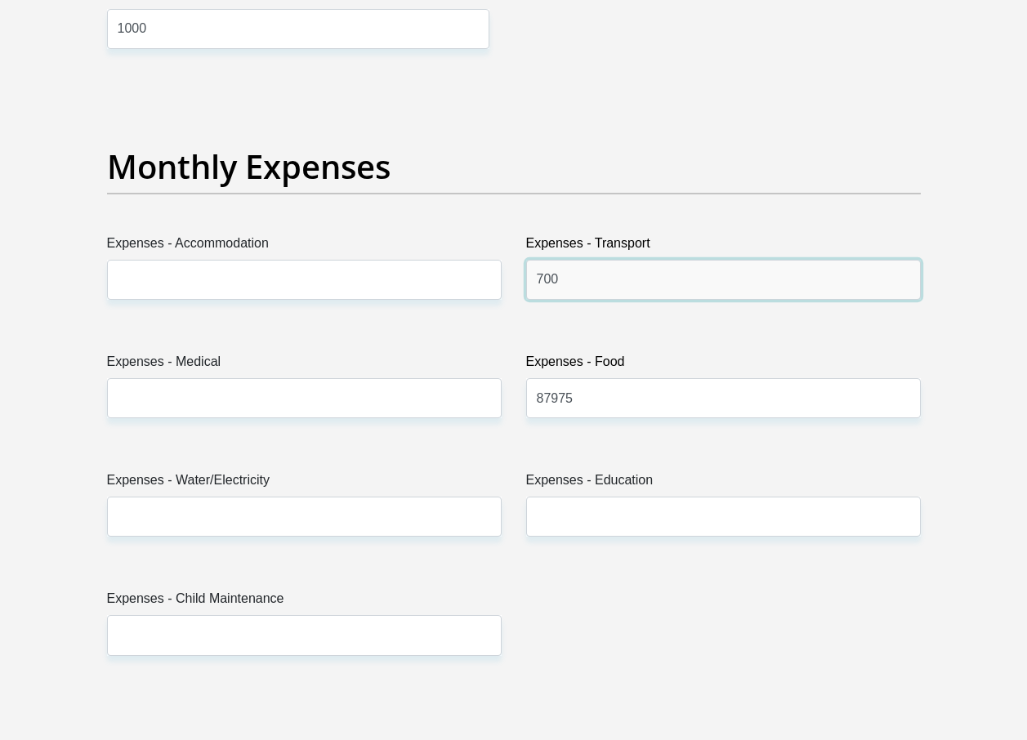
type input "700"
drag, startPoint x: 594, startPoint y: 403, endPoint x: 516, endPoint y: 400, distance: 78.5
click at [516, 400] on div "Expenses - Food 87975" at bounding box center [723, 391] width 419 height 79
type input "250"
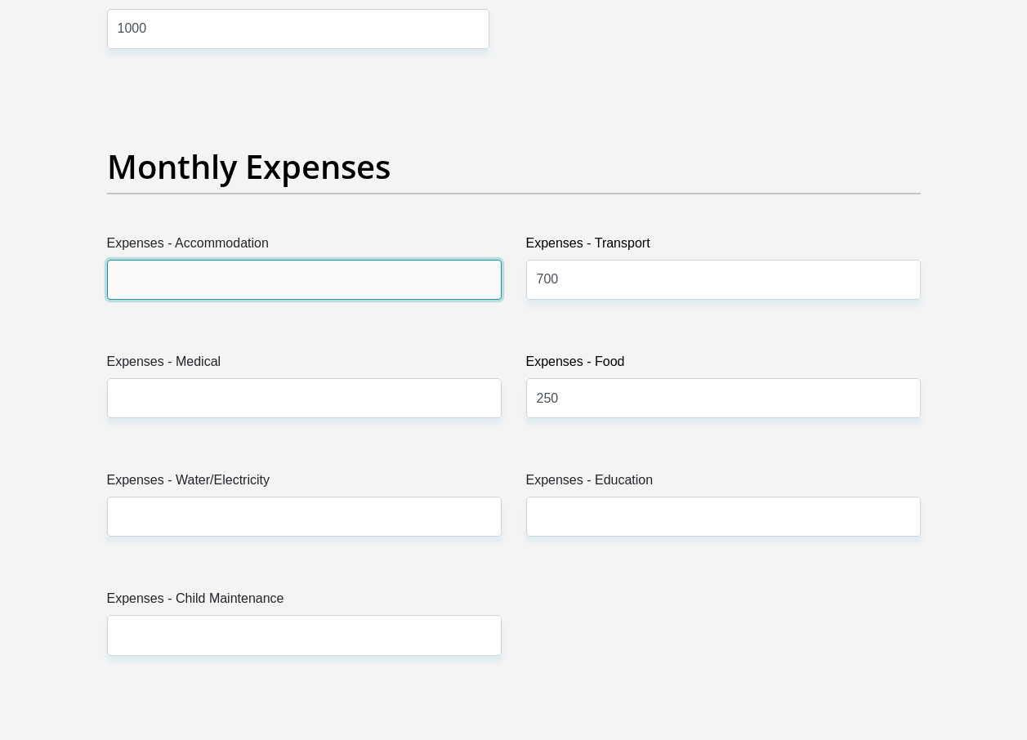
click at [224, 272] on input "Expenses - Accommodation" at bounding box center [304, 280] width 395 height 40
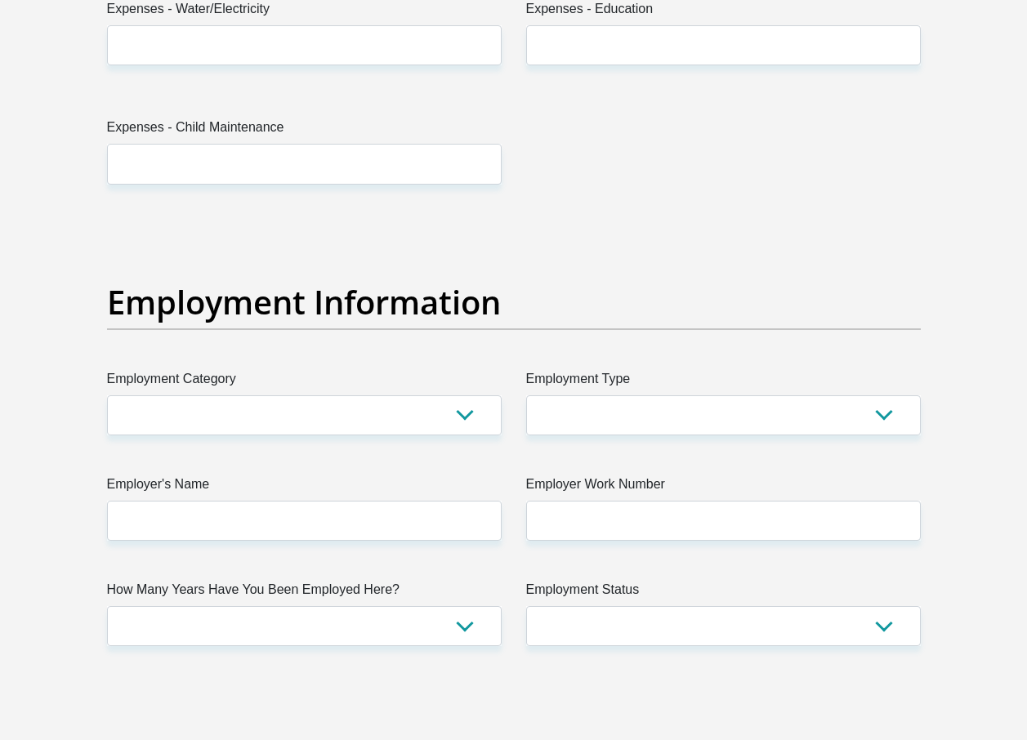
scroll to position [2779, 0]
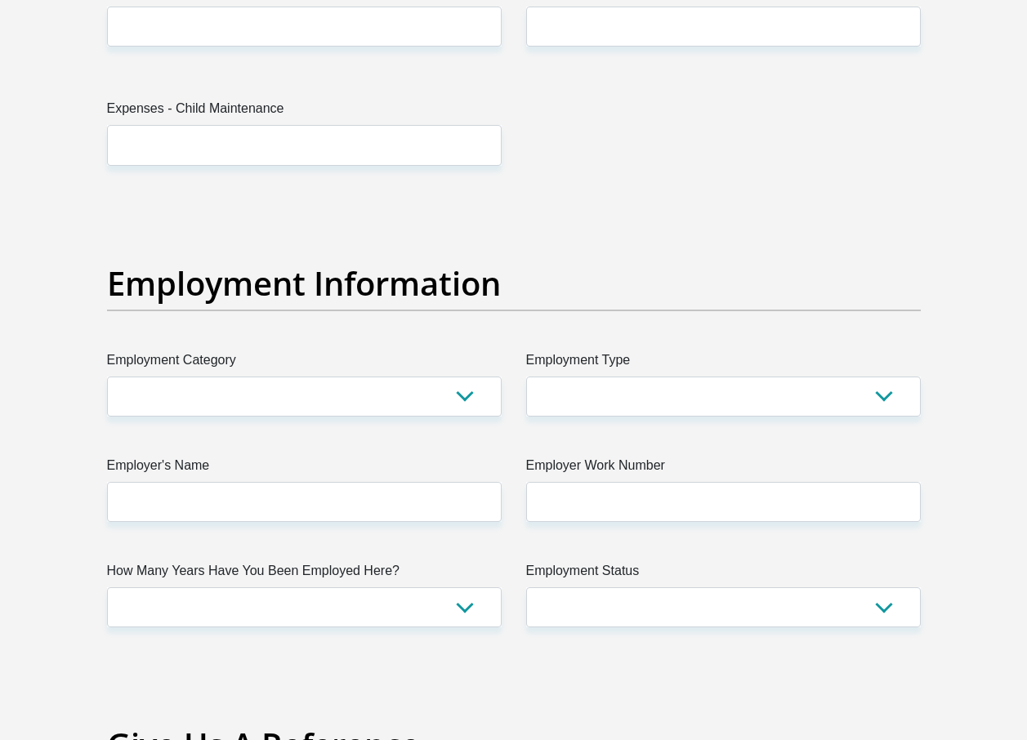
type input "500"
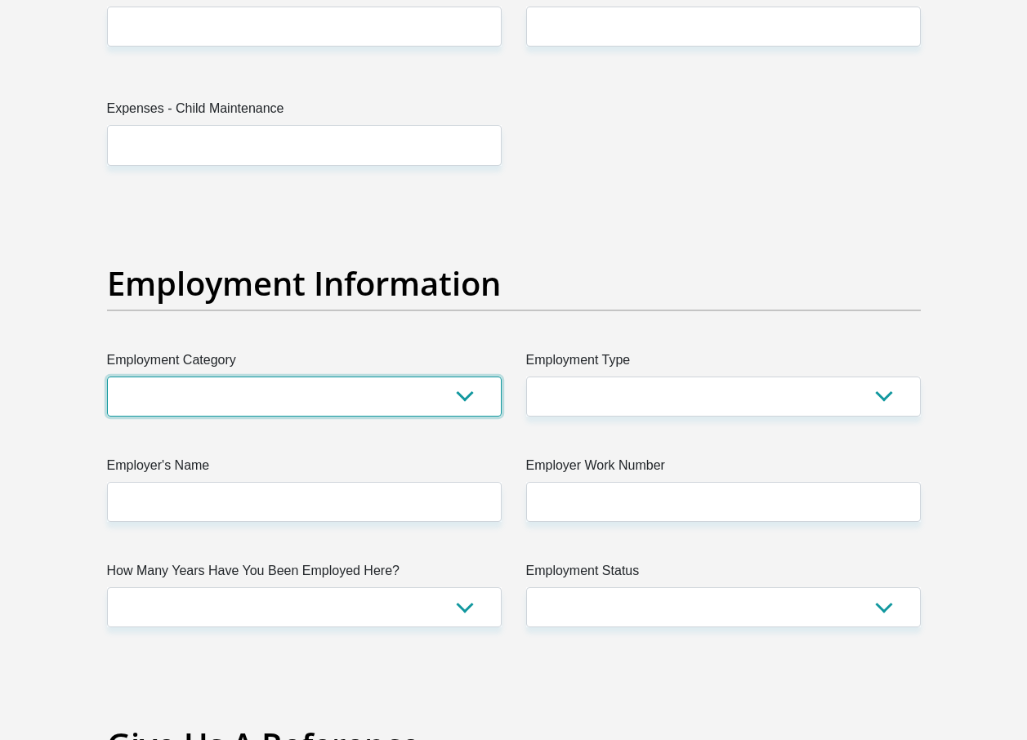
click at [250, 390] on select "AGRICULTURE ALCOHOL & TOBACCO CONSTRUCTION MATERIALS METALLURGY EQUIPMENT FOR R…" at bounding box center [304, 397] width 395 height 40
select select "53"
click at [107, 377] on select "AGRICULTURE ALCOHOL & TOBACCO CONSTRUCTION MATERIALS METALLURGY EQUIPMENT FOR R…" at bounding box center [304, 397] width 395 height 40
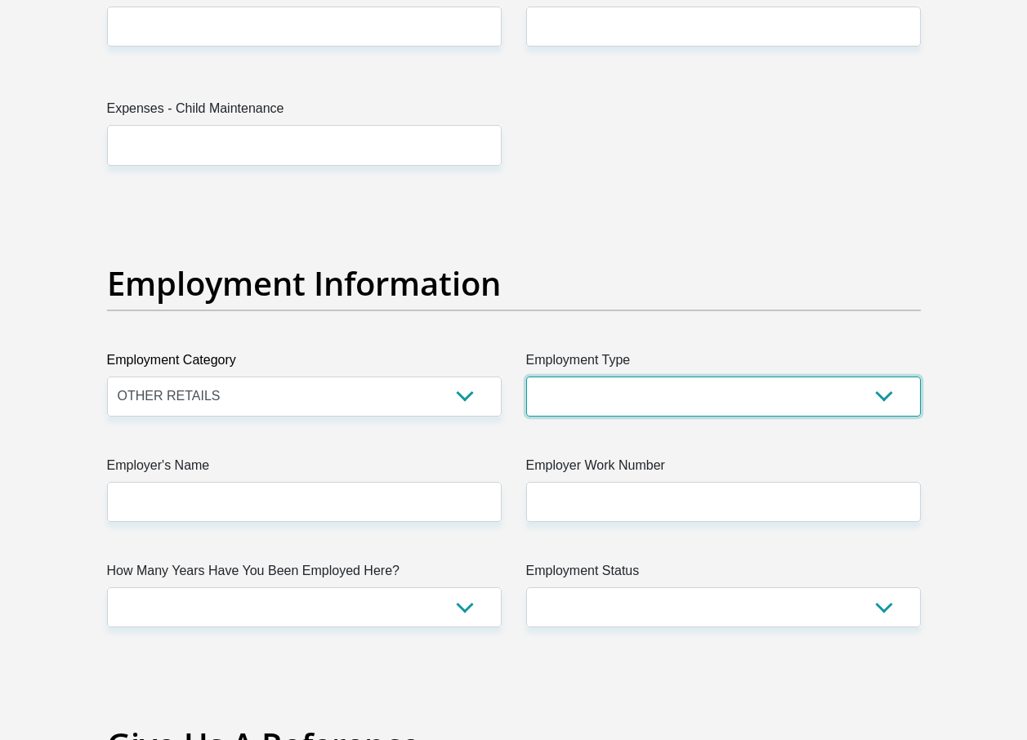
click at [639, 391] on select "College/Lecturer Craft Seller Creative Driver Executive Farmer Forces - Non Com…" at bounding box center [723, 397] width 395 height 40
select select "Sales"
click at [526, 377] on select "College/Lecturer Craft Seller Creative Driver Executive Farmer Forces - Non Com…" at bounding box center [723, 397] width 395 height 40
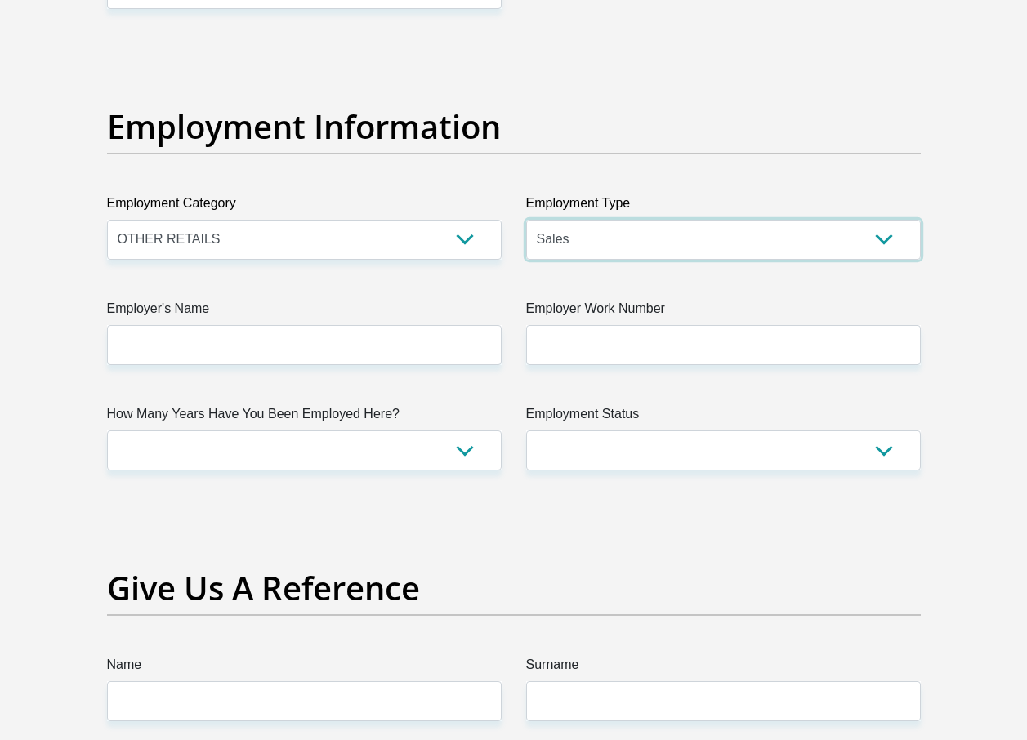
scroll to position [2942, 0]
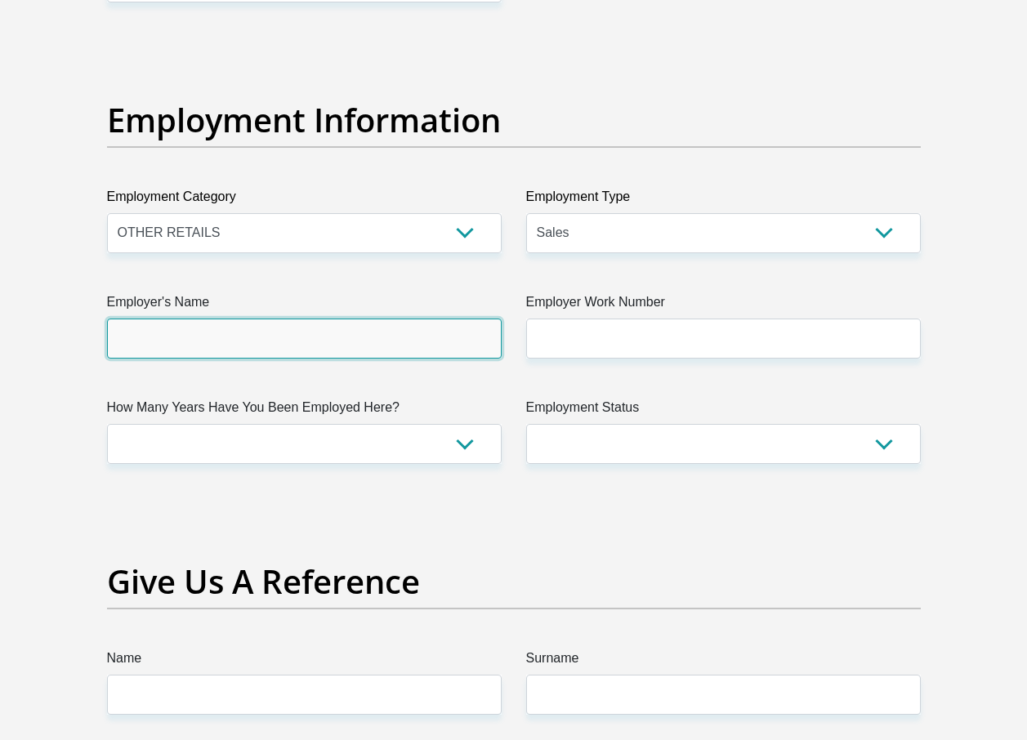
click at [318, 336] on input "Employer's Name" at bounding box center [304, 339] width 395 height 40
type input "p"
type input "PicknPay"
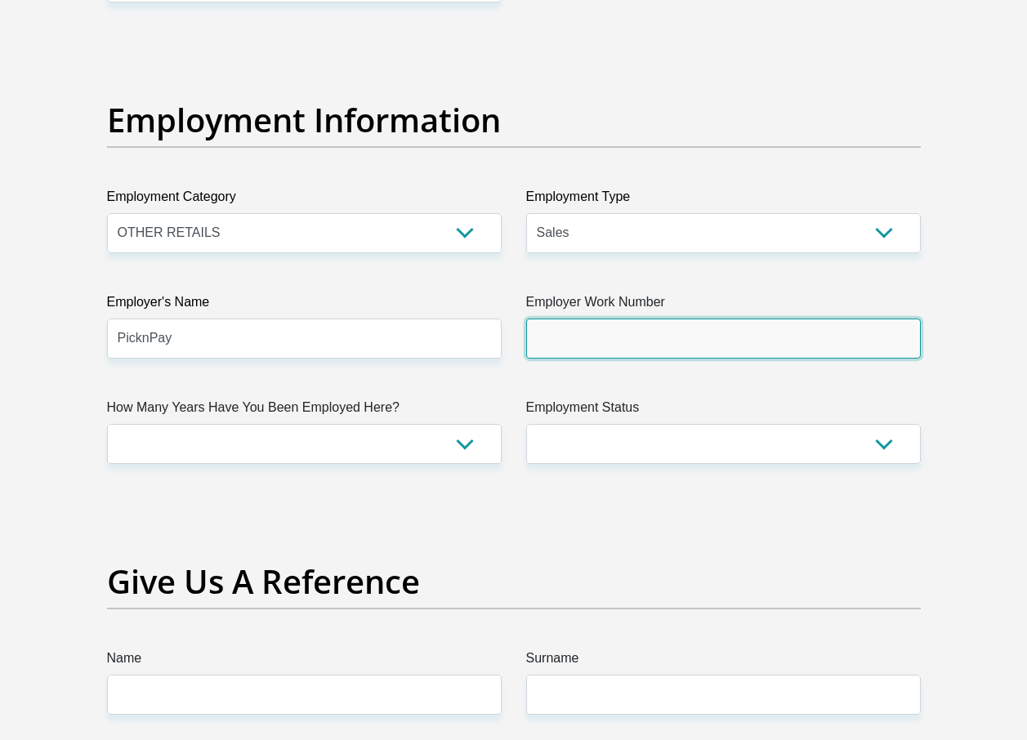
click at [725, 331] on input "Employer Work Number" at bounding box center [723, 339] width 395 height 40
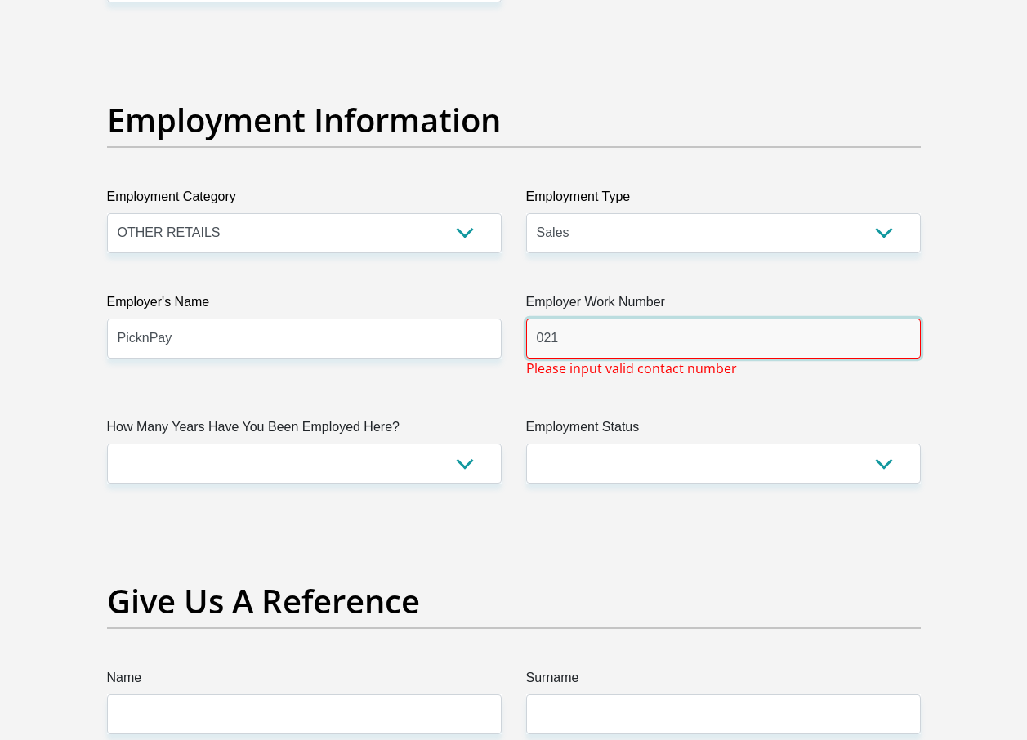
type input "0217869466"
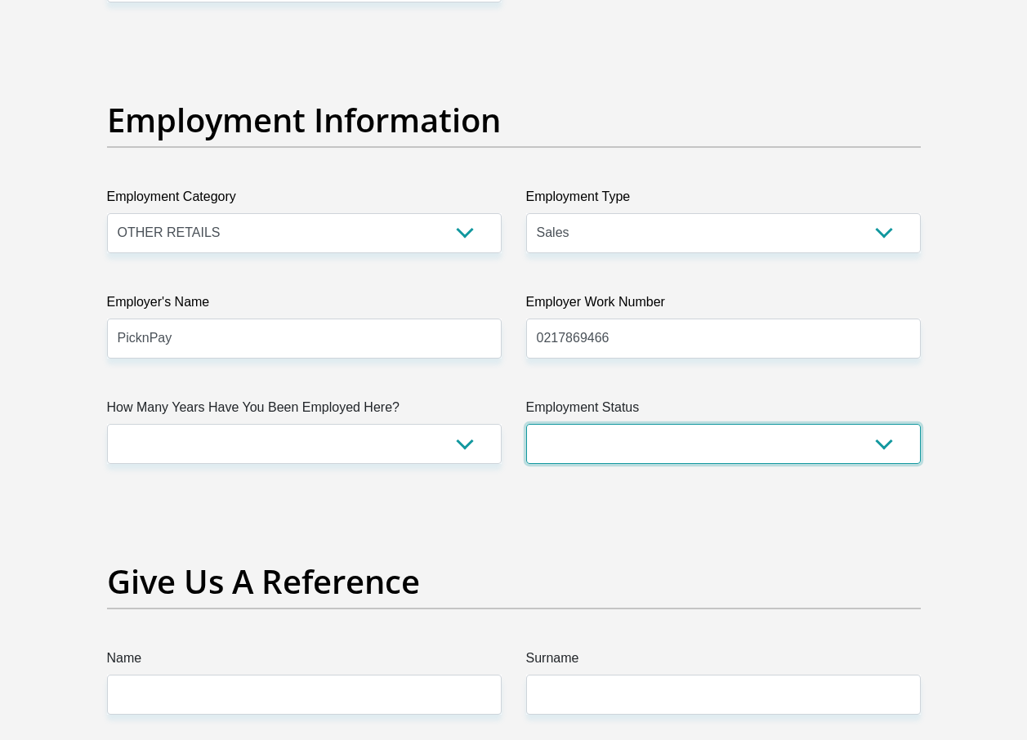
click at [722, 448] on select "Permanent/Full-time Part-time/Casual [DEMOGRAPHIC_DATA] Worker Self-Employed Ho…" at bounding box center [723, 444] width 395 height 40
select select "1"
click at [526, 424] on select "Permanent/Full-time Part-time/Casual [DEMOGRAPHIC_DATA] Worker Self-Employed Ho…" at bounding box center [723, 444] width 395 height 40
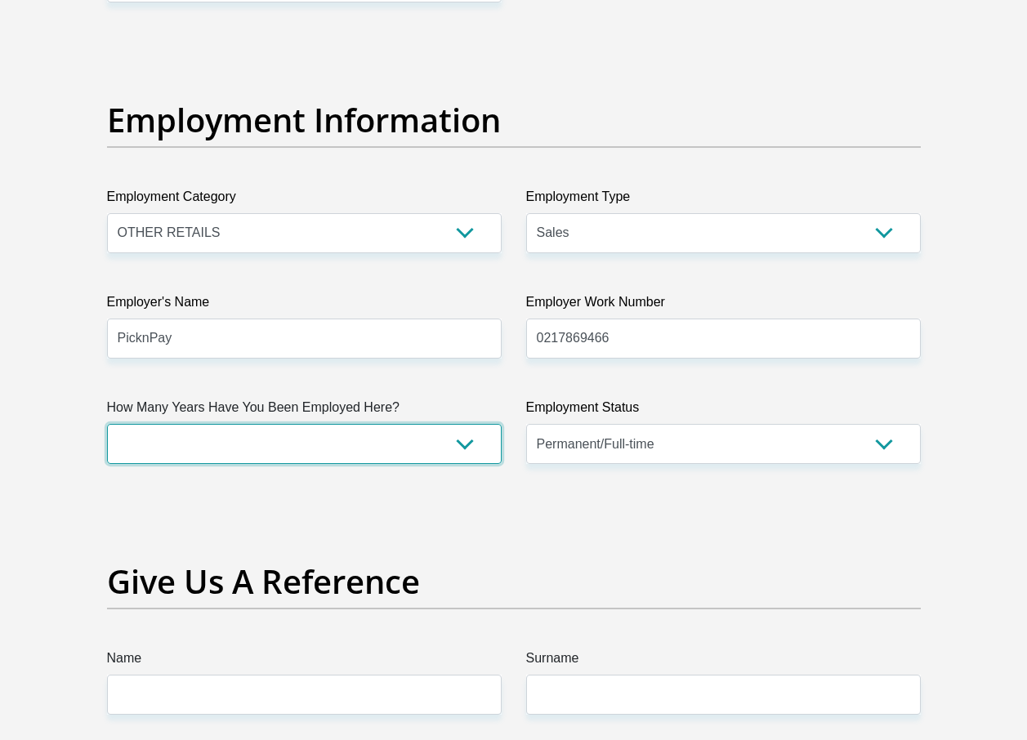
click at [391, 448] on select "less than 1 year 1-3 years 3-5 years 5+ years" at bounding box center [304, 444] width 395 height 40
select select "6"
click at [107, 424] on select "less than 1 year 1-3 years 3-5 years 5+ years" at bounding box center [304, 444] width 395 height 40
click at [281, 521] on div "Title Mr Ms Mrs Dr [PERSON_NAME] First Name [PERSON_NAME] Surname [PERSON_NAME]…" at bounding box center [514, 34] width 838 height 5318
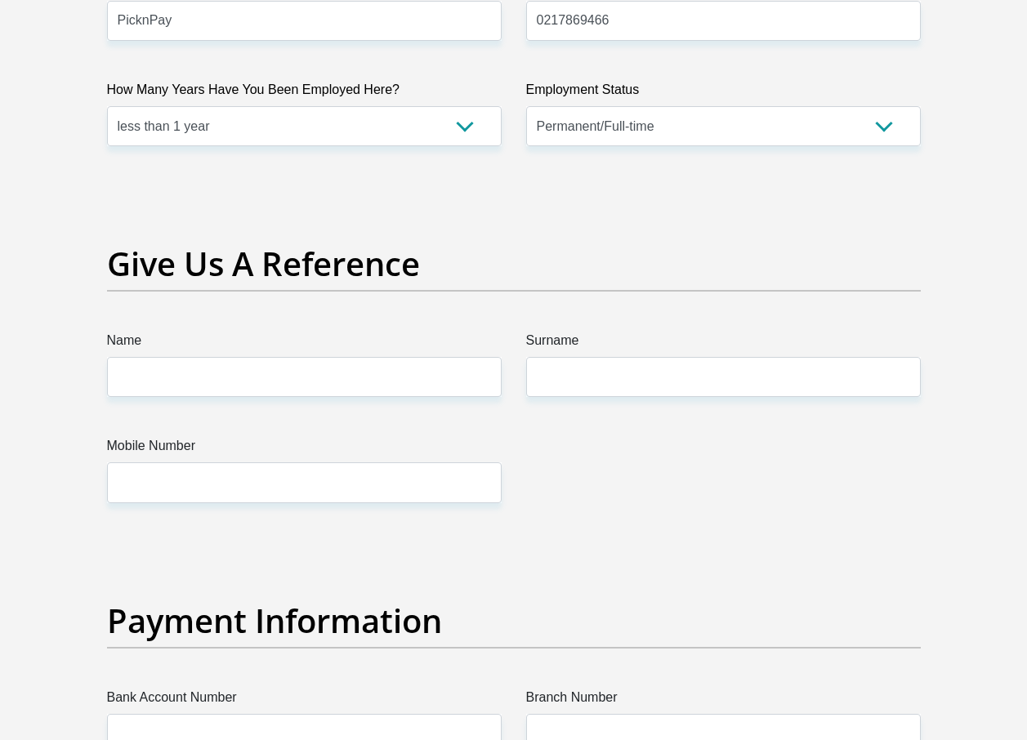
scroll to position [3269, 0]
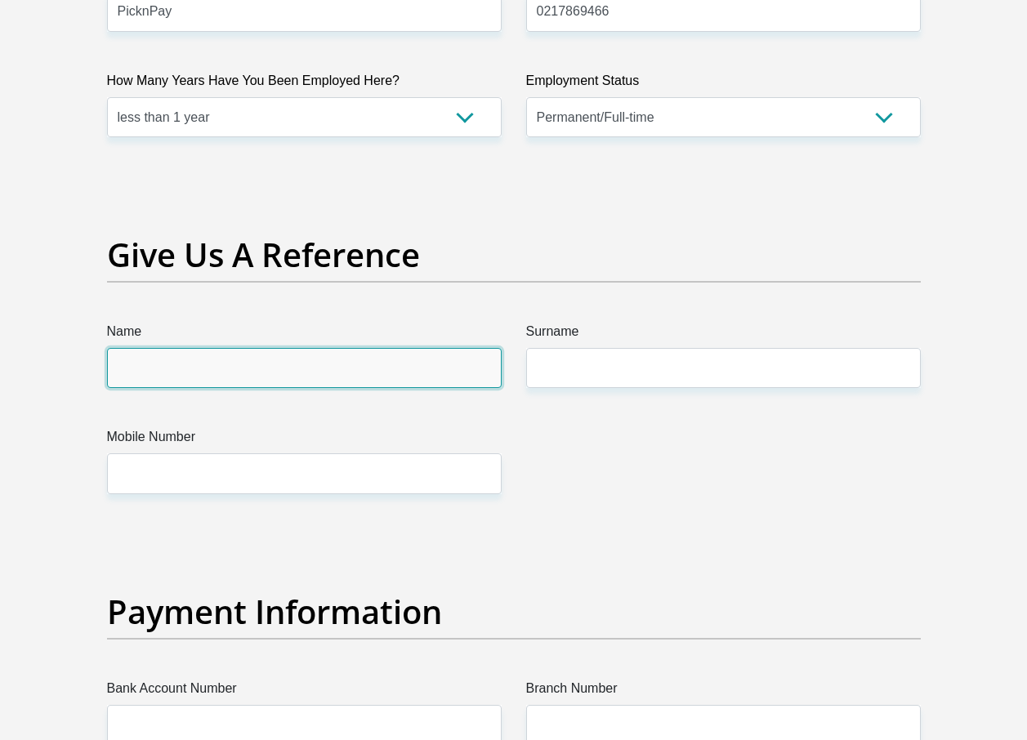
click at [240, 355] on input "Name" at bounding box center [304, 368] width 395 height 40
type input "[PERSON_NAME]"
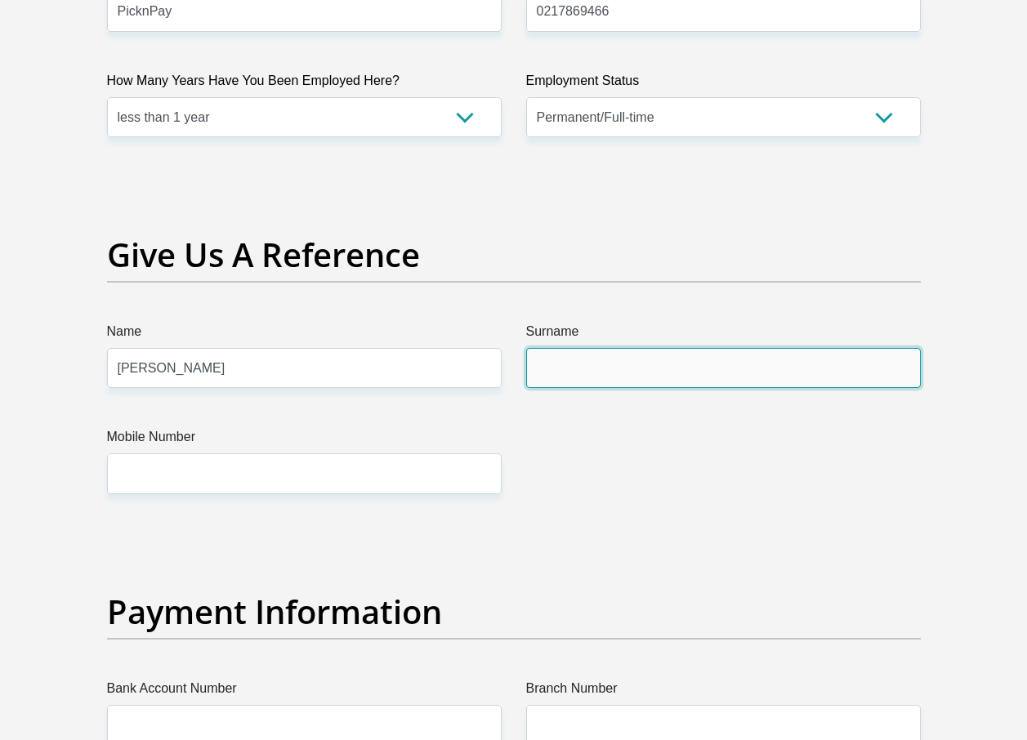
type input "[PERSON_NAME]"
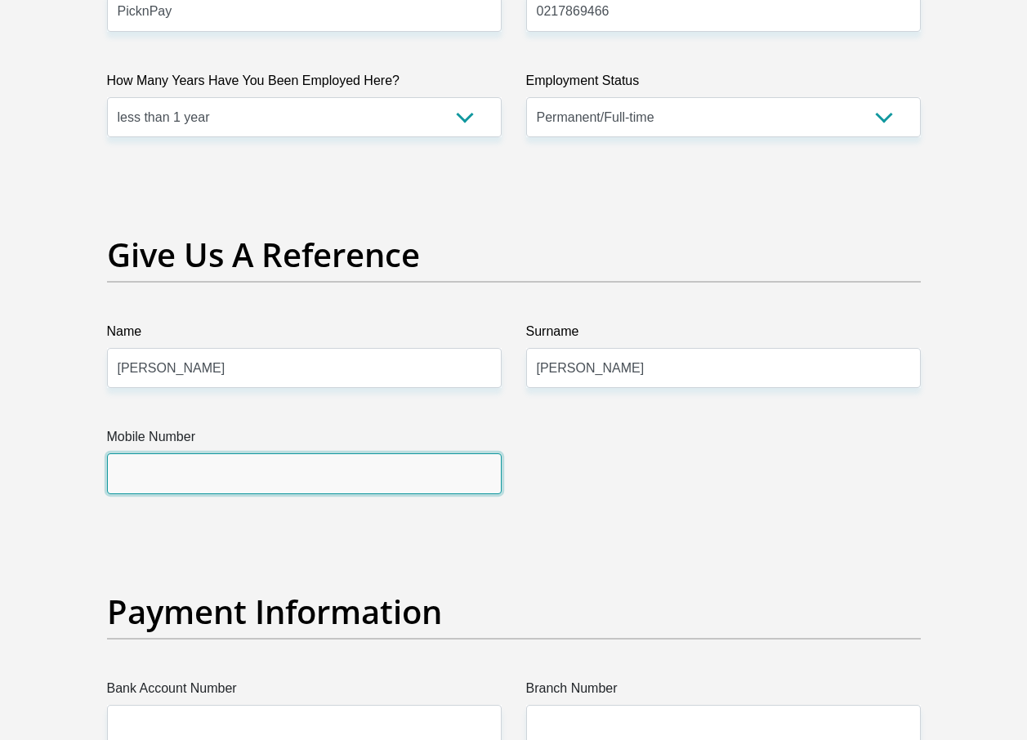
click at [182, 478] on input "Mobile Number" at bounding box center [304, 474] width 395 height 40
type input "0837854343"
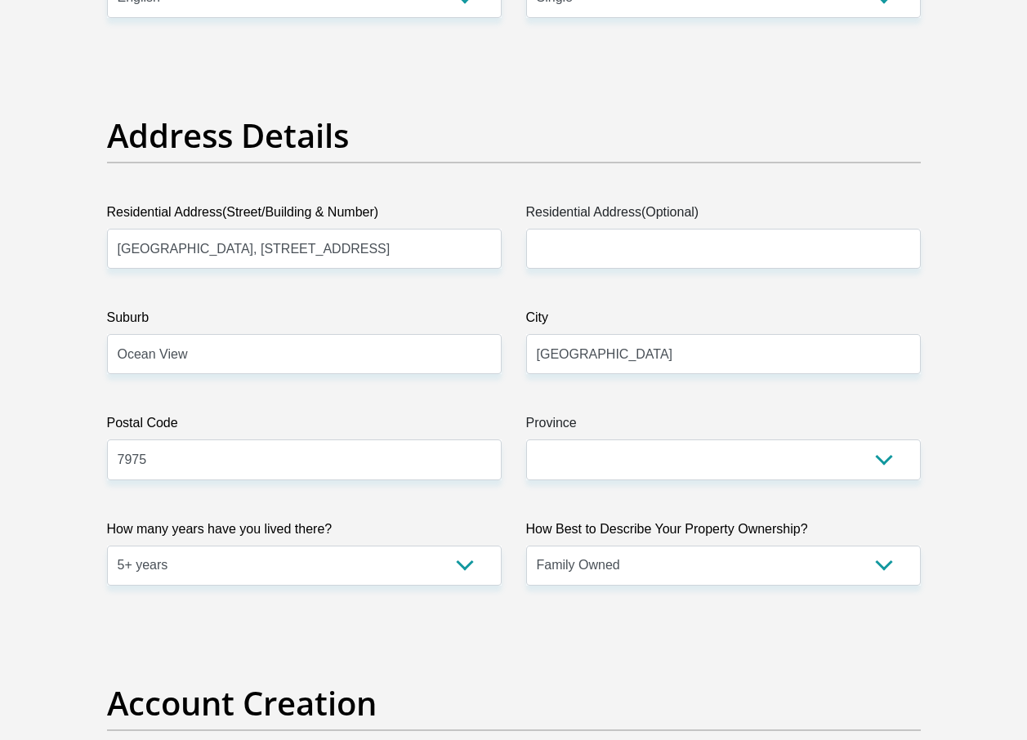
scroll to position [817, 0]
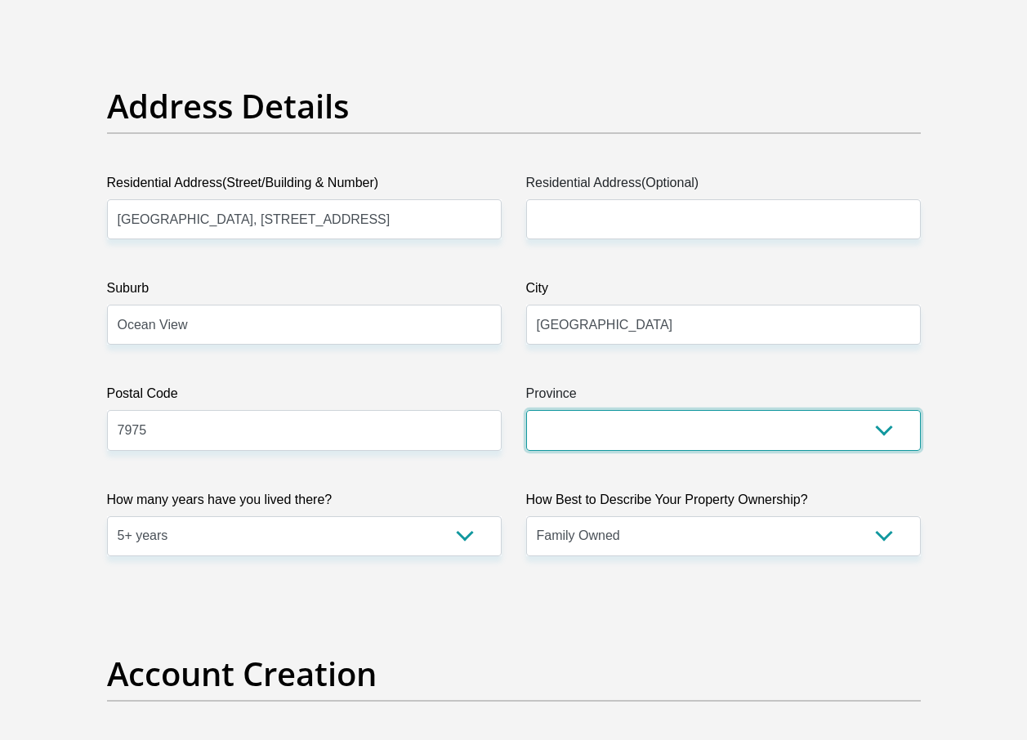
click at [546, 414] on select "Eastern Cape Free State [GEOGRAPHIC_DATA] [GEOGRAPHIC_DATA][DATE] [GEOGRAPHIC_D…" at bounding box center [723, 430] width 395 height 40
select select "Western Cape"
click at [526, 410] on select "Eastern Cape Free State [GEOGRAPHIC_DATA] [GEOGRAPHIC_DATA][DATE] [GEOGRAPHIC_D…" at bounding box center [723, 430] width 395 height 40
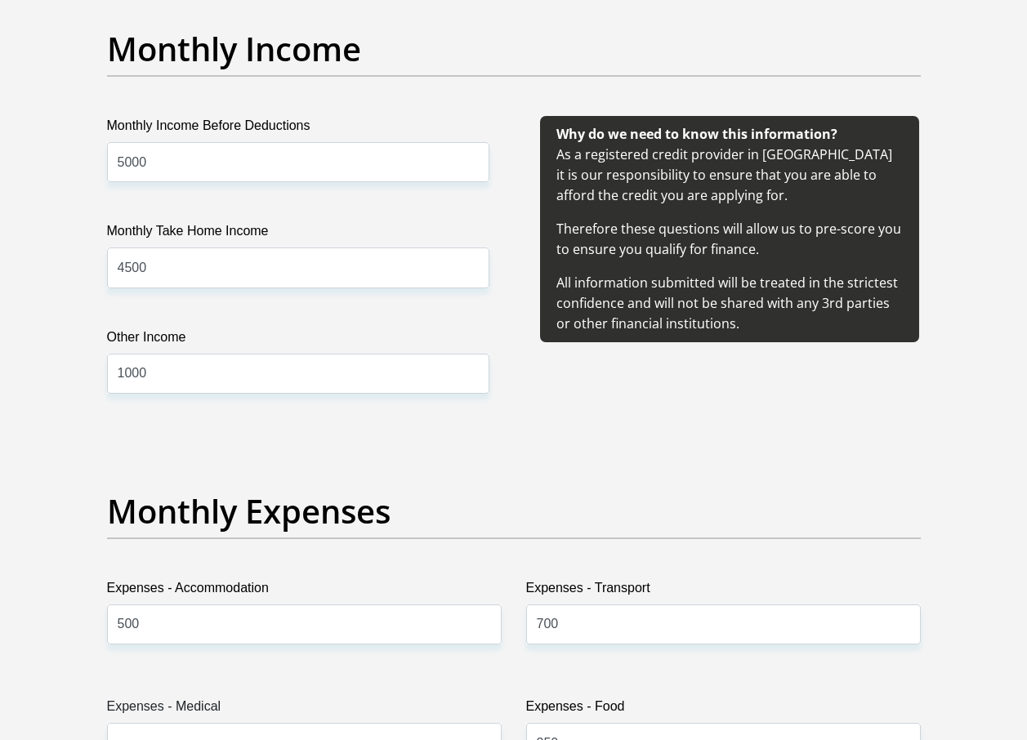
scroll to position [1798, 0]
